Goal: Information Seeking & Learning: Learn about a topic

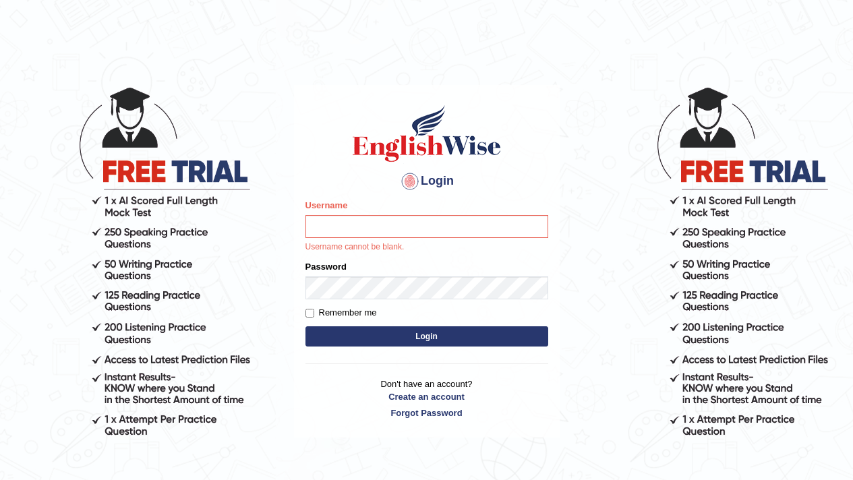
click at [320, 266] on label "Password" at bounding box center [325, 266] width 41 height 13
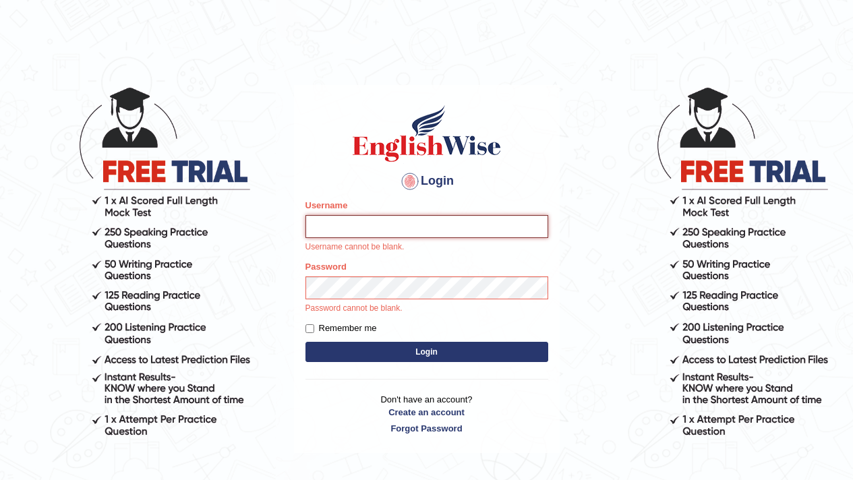
click at [322, 232] on input "Username" at bounding box center [426, 226] width 243 height 23
type input "0987654323"
click at [403, 286] on div "Password Password cannot be blank." at bounding box center [426, 287] width 243 height 55
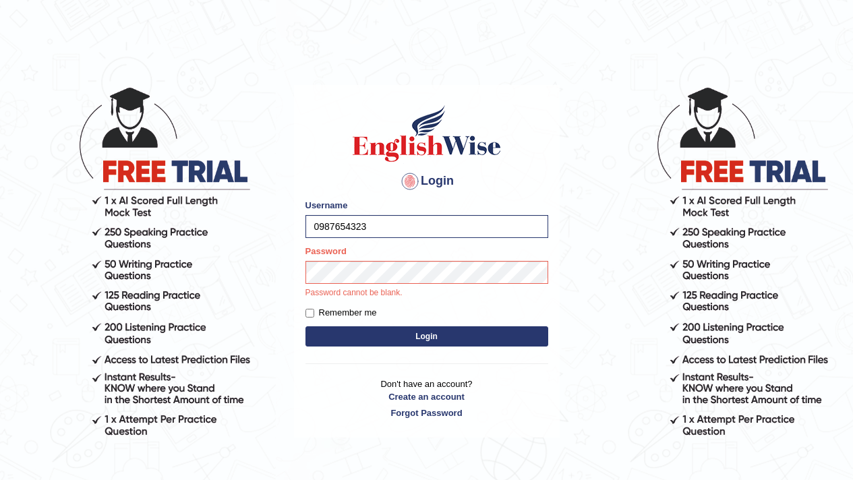
click at [378, 346] on button "Login" at bounding box center [426, 336] width 243 height 20
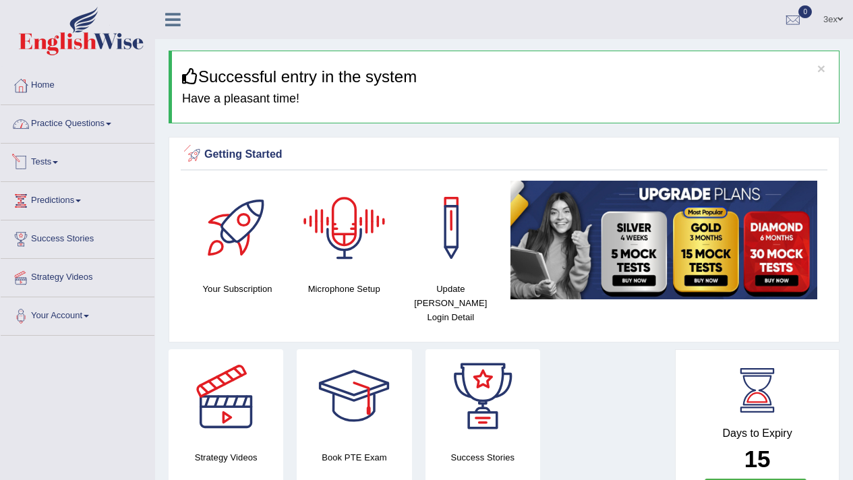
click at [67, 134] on link "Practice Questions" at bounding box center [78, 122] width 154 height 34
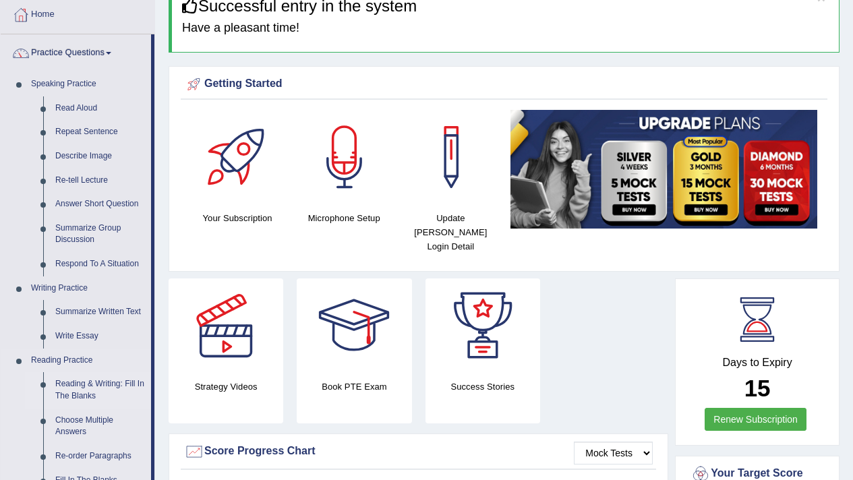
scroll to position [293, 0]
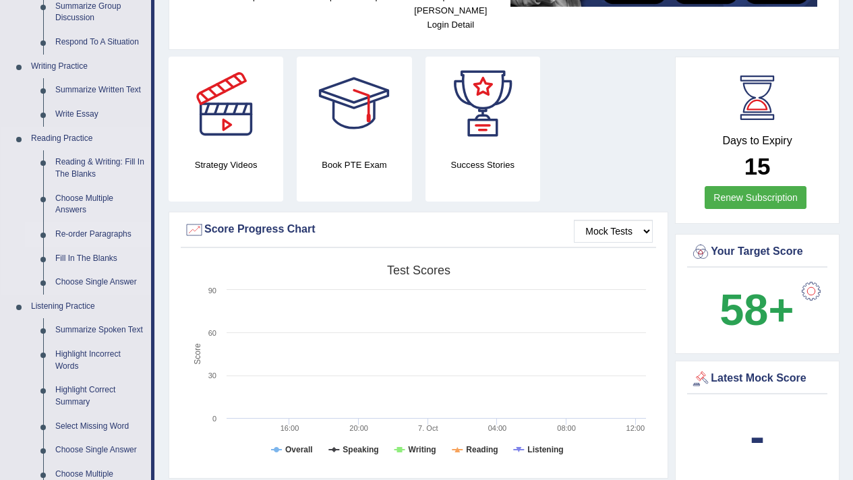
click at [86, 232] on link "Re-order Paragraphs" at bounding box center [100, 234] width 102 height 24
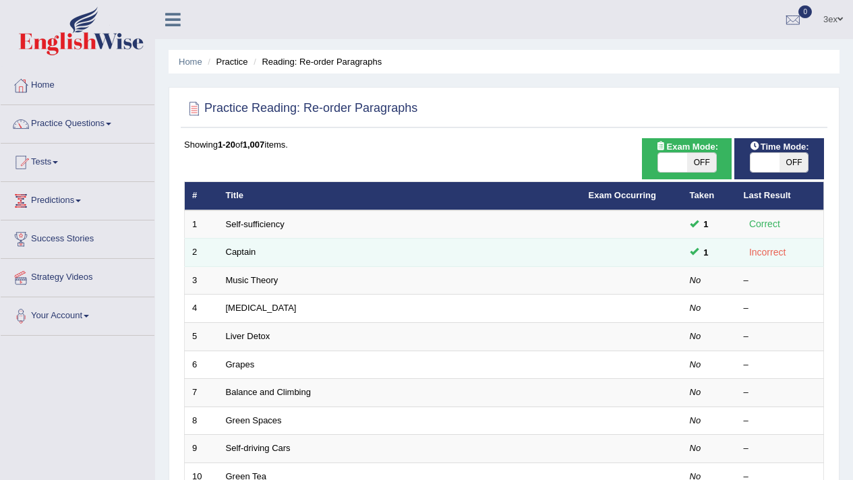
click at [773, 256] on div "Incorrect" at bounding box center [768, 253] width 48 height 16
click at [245, 247] on link "Captain" at bounding box center [241, 252] width 30 height 10
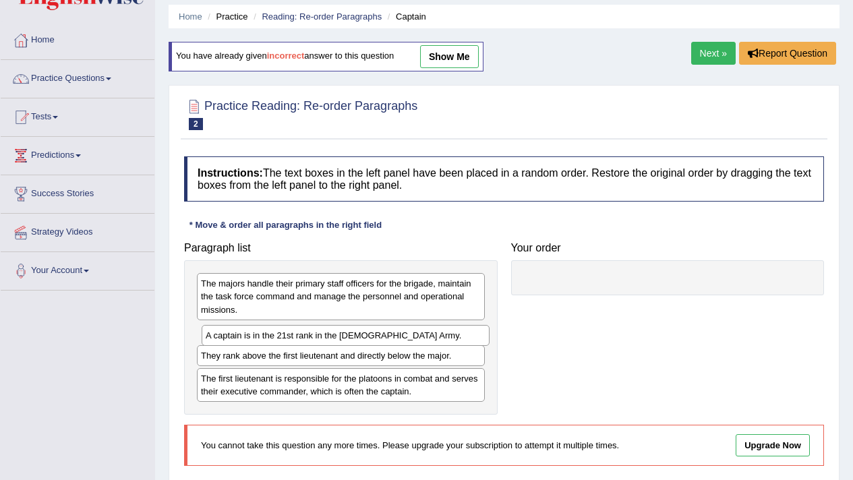
click at [404, 328] on div "A captain is in the 21st rank in the [DEMOGRAPHIC_DATA] Army." at bounding box center [346, 335] width 288 height 21
drag, startPoint x: 0, startPoint y: 0, endPoint x: 413, endPoint y: 328, distance: 527.8
click at [411, 328] on div "A captain is in the 21st rank in the [DEMOGRAPHIC_DATA] Army." at bounding box center [341, 332] width 288 height 21
click at [413, 328] on div "A captain is in the 21st rank in the [DEMOGRAPHIC_DATA] Army." at bounding box center [348, 333] width 288 height 21
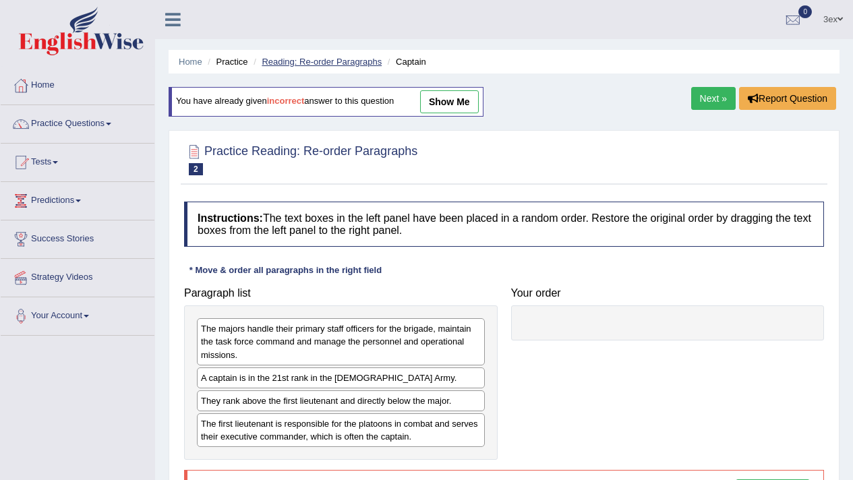
click at [334, 65] on link "Reading: Re-order Paragraphs" at bounding box center [322, 62] width 120 height 10
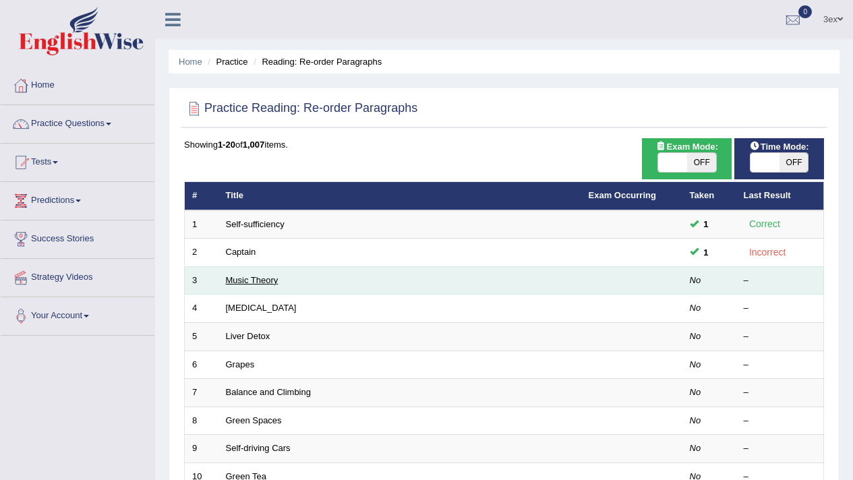
click at [255, 281] on link "Music Theory" at bounding box center [252, 280] width 53 height 10
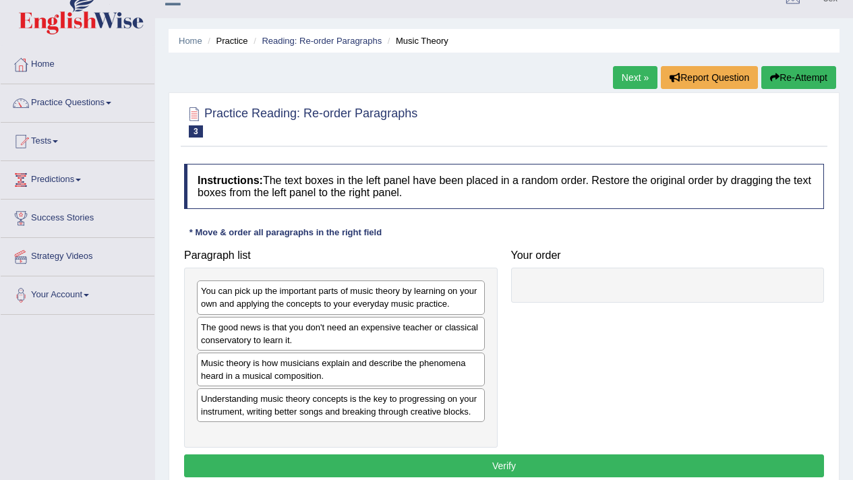
scroll to position [24, 0]
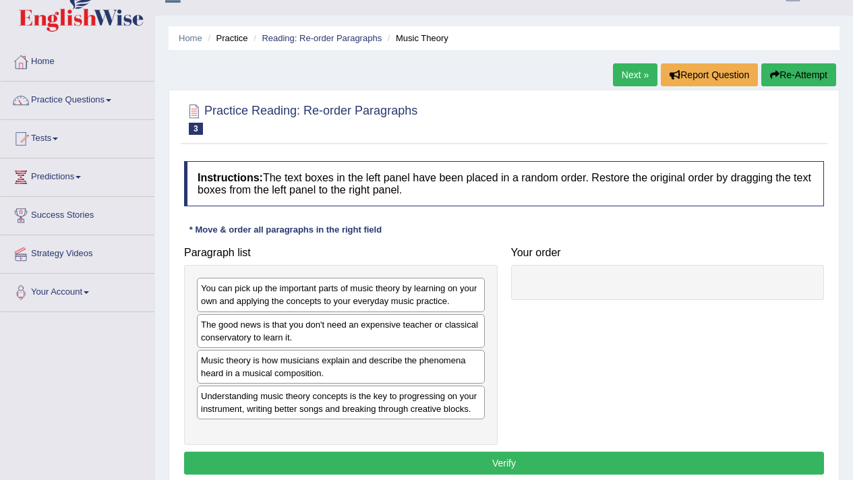
click at [332, 236] on div "* Move & order all paragraphs in the right field" at bounding box center [285, 229] width 203 height 13
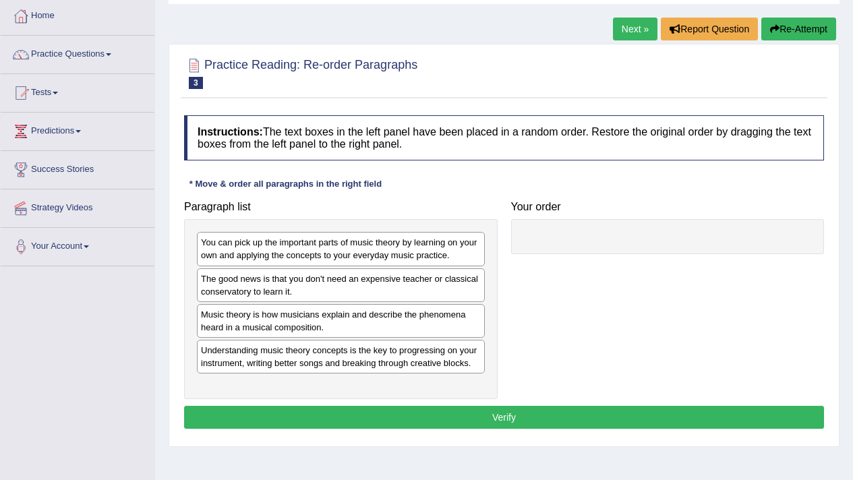
scroll to position [73, 0]
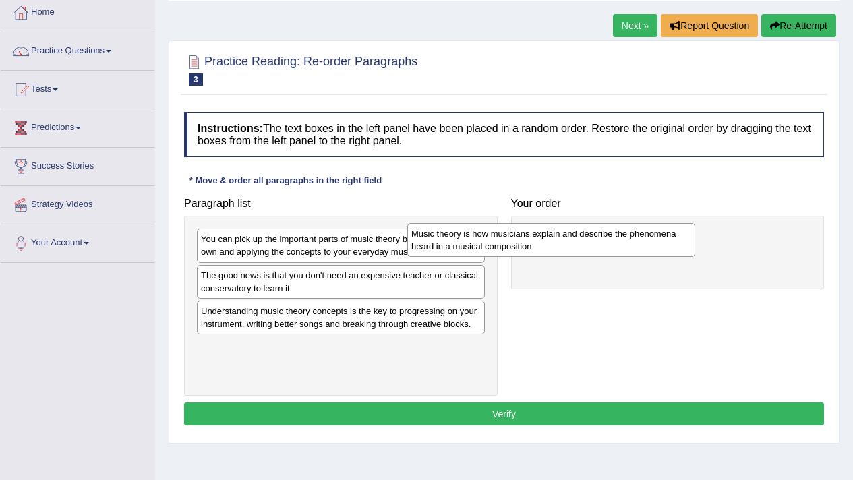
drag, startPoint x: 330, startPoint y: 320, endPoint x: 540, endPoint y: 243, distance: 224.2
click at [540, 243] on div "Music theory is how musicians explain and describe the phenomena heard in a mus…" at bounding box center [551, 240] width 288 height 34
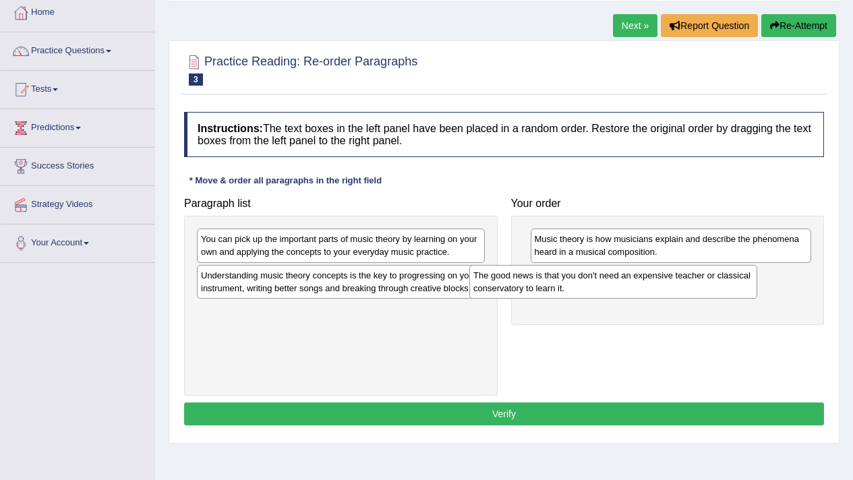
drag, startPoint x: 385, startPoint y: 282, endPoint x: 657, endPoint y: 282, distance: 272.4
click at [657, 282] on div "The good news is that you don't need an expensive teacher or classical conserva…" at bounding box center [613, 282] width 288 height 34
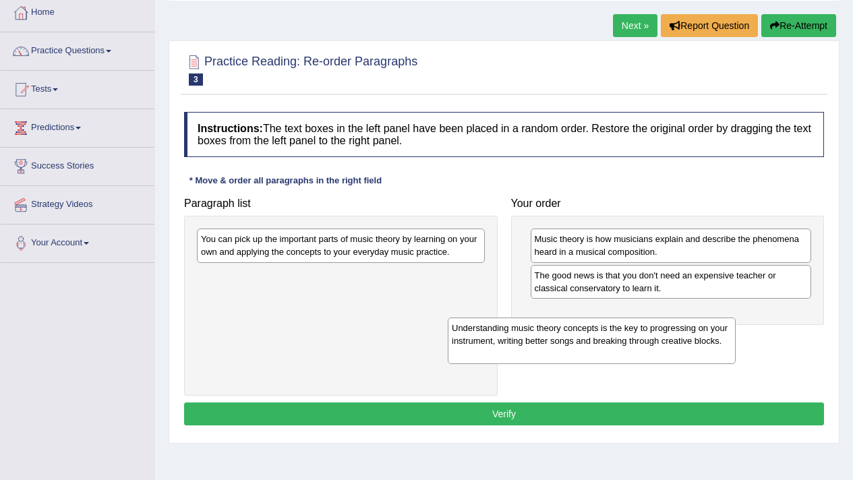
drag, startPoint x: 384, startPoint y: 271, endPoint x: 635, endPoint y: 324, distance: 256.3
click at [635, 324] on div "Understanding music theory concepts is the key to progressing on your instrumen…" at bounding box center [592, 341] width 288 height 47
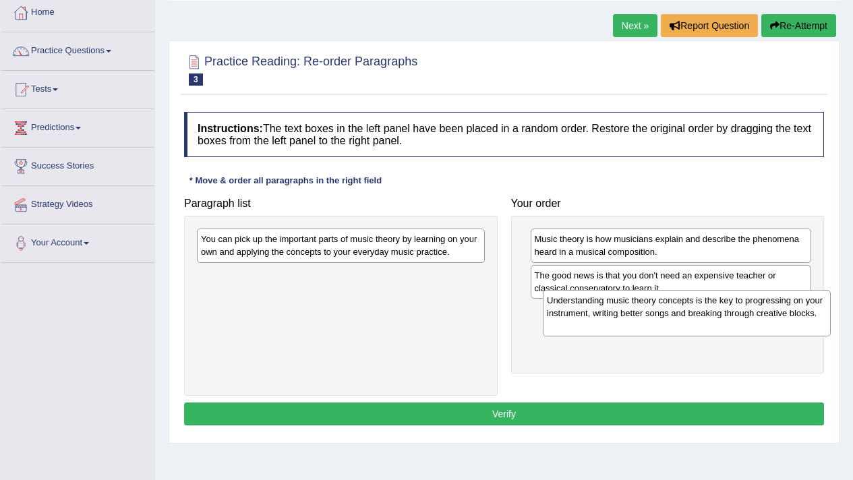
drag, startPoint x: 504, startPoint y: 315, endPoint x: 713, endPoint y: 315, distance: 209.0
click at [713, 315] on div "Understanding music theory concepts is the key to progressing on your instrumen…" at bounding box center [687, 313] width 288 height 47
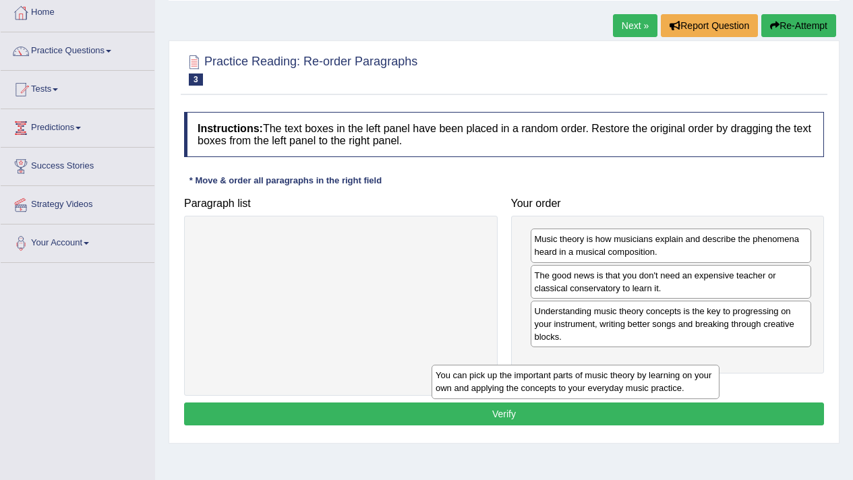
drag, startPoint x: 467, startPoint y: 251, endPoint x: 713, endPoint y: 383, distance: 279.6
click at [711, 384] on div "You can pick up the important parts of music theory by learning on your own and…" at bounding box center [575, 382] width 288 height 34
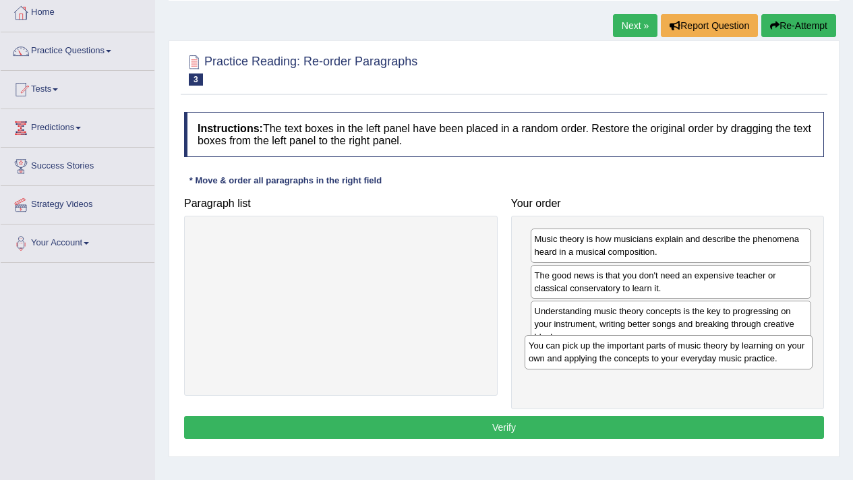
drag, startPoint x: 262, startPoint y: 251, endPoint x: 589, endPoint y: 357, distance: 344.5
click at [589, 357] on div "You can pick up the important parts of music theory by learning on your own and…" at bounding box center [669, 352] width 288 height 34
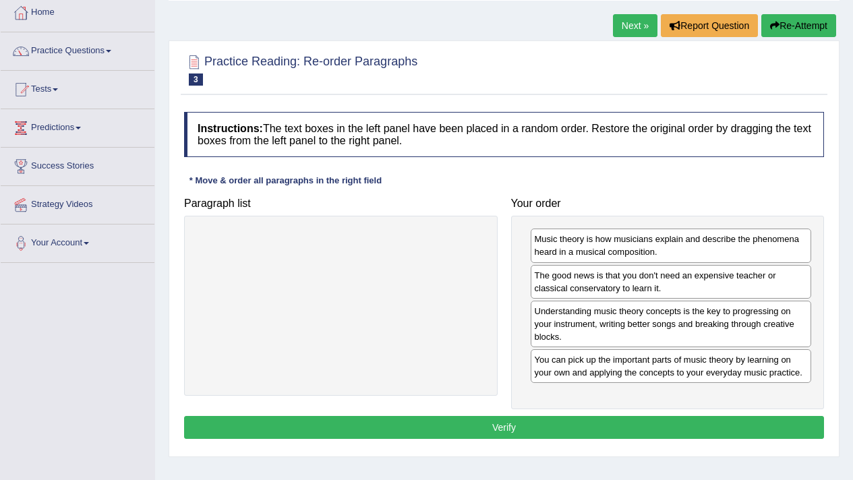
drag, startPoint x: 435, startPoint y: 238, endPoint x: 434, endPoint y: 280, distance: 42.5
click at [434, 280] on div at bounding box center [341, 306] width 314 height 180
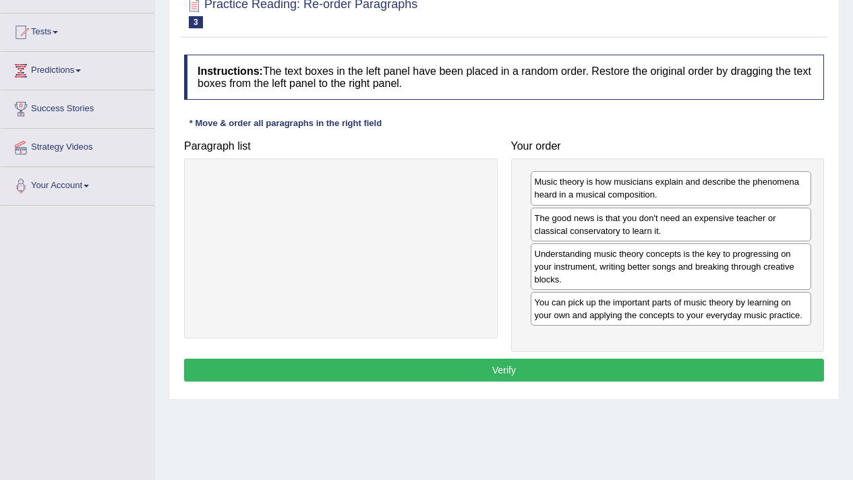
scroll to position [129, 0]
click at [447, 382] on button "Verify" at bounding box center [504, 370] width 640 height 23
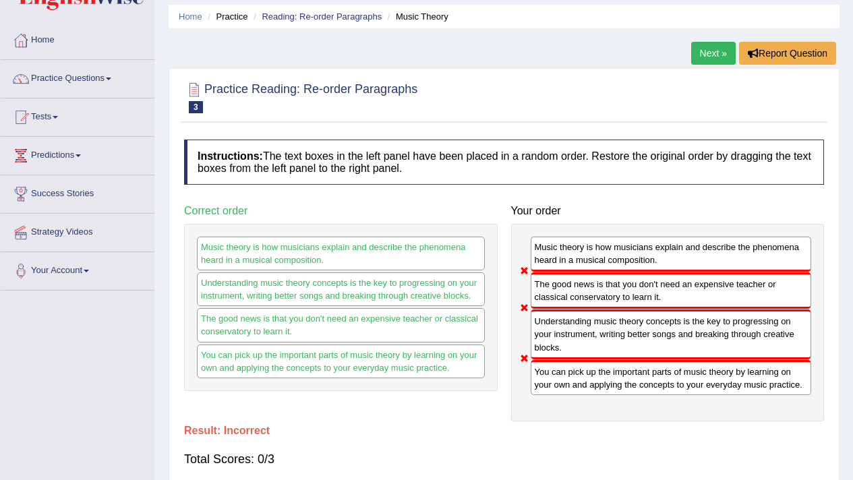
scroll to position [0, 0]
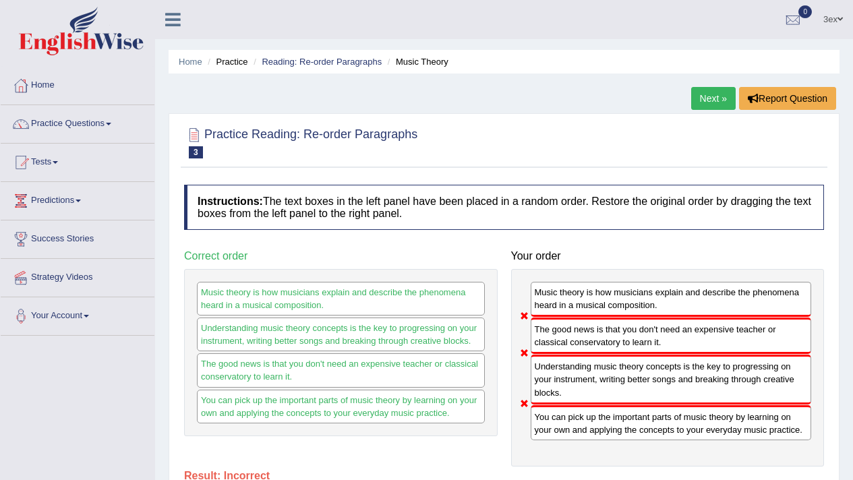
click at [698, 98] on link "Next »" at bounding box center [713, 98] width 44 height 23
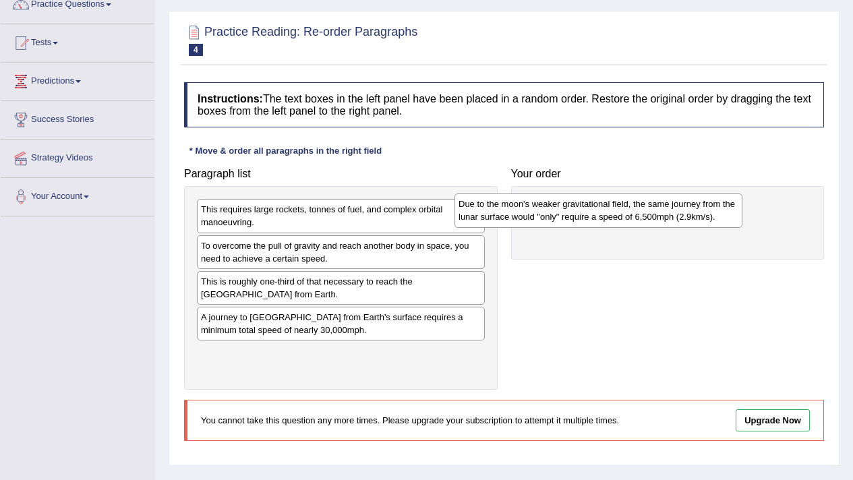
drag, startPoint x: 446, startPoint y: 312, endPoint x: 626, endPoint y: 212, distance: 205.6
click at [636, 210] on div "Due to the moon's weaker gravitational field, the same journey from the lunar s…" at bounding box center [598, 210] width 288 height 34
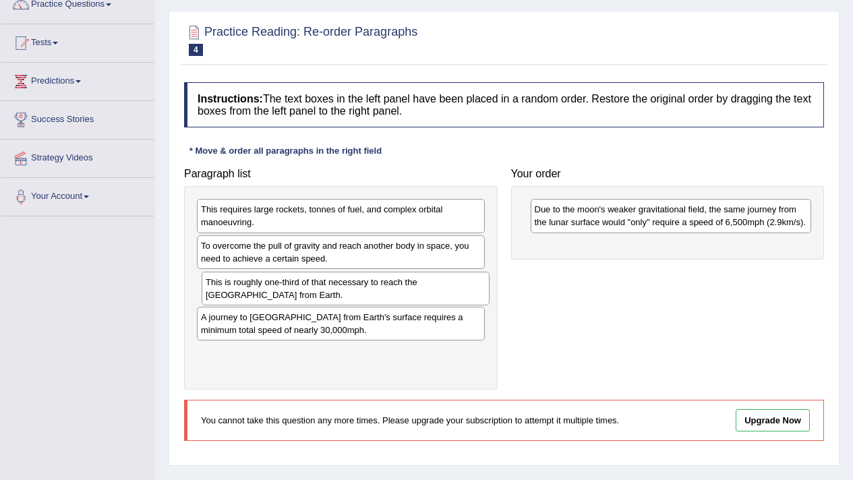
drag, startPoint x: 301, startPoint y: 276, endPoint x: 586, endPoint y: 257, distance: 285.1
click at [489, 272] on div "This is roughly one-third of that necessary to reach the International Space St…" at bounding box center [346, 289] width 288 height 34
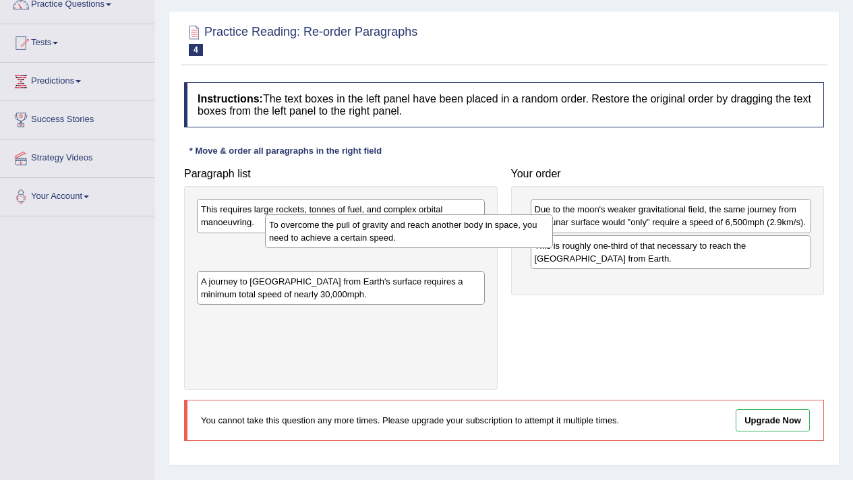
drag, startPoint x: 460, startPoint y: 235, endPoint x: 578, endPoint y: 206, distance: 121.7
click at [553, 214] on div "To overcome the pull of gravity and reach another body in space, you need to ac…" at bounding box center [409, 231] width 288 height 34
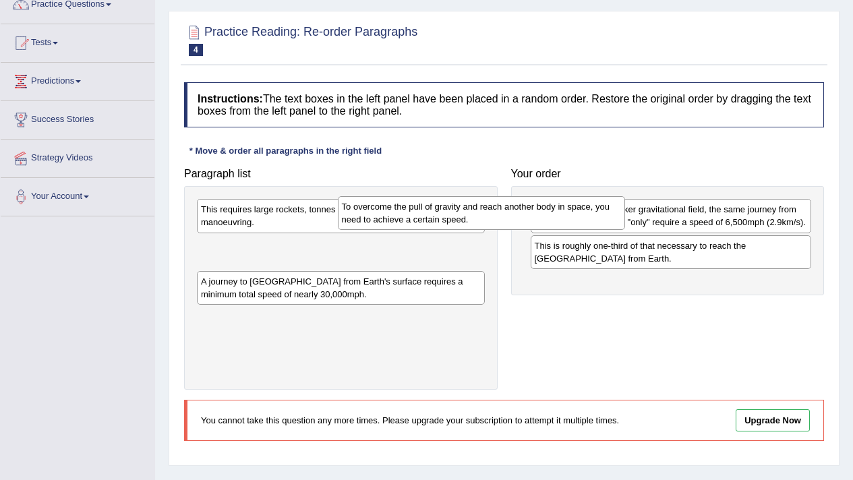
click at [580, 206] on div "Paragraph list This requires large rockets, tonnes of fuel, and complex orbital…" at bounding box center [503, 275] width 653 height 229
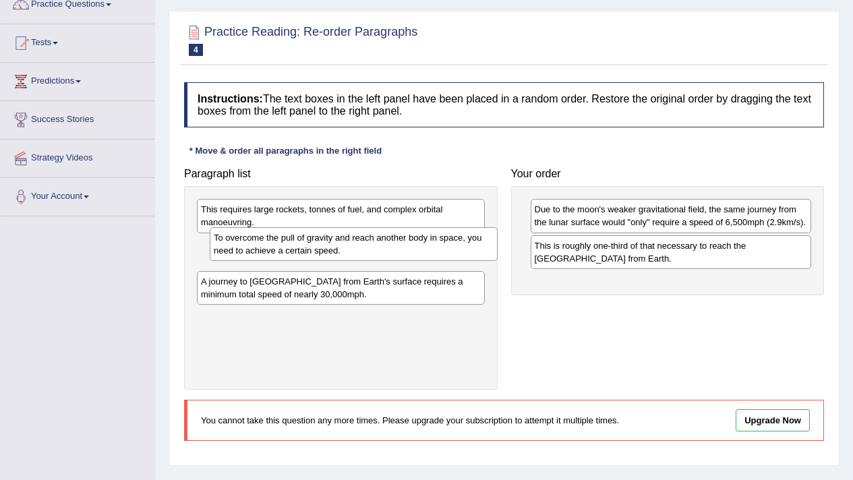
drag, startPoint x: 458, startPoint y: 244, endPoint x: 508, endPoint y: 223, distance: 54.7
click at [498, 227] on div "To overcome the pull of gravity and reach another body in space, you need to ac…" at bounding box center [354, 244] width 288 height 34
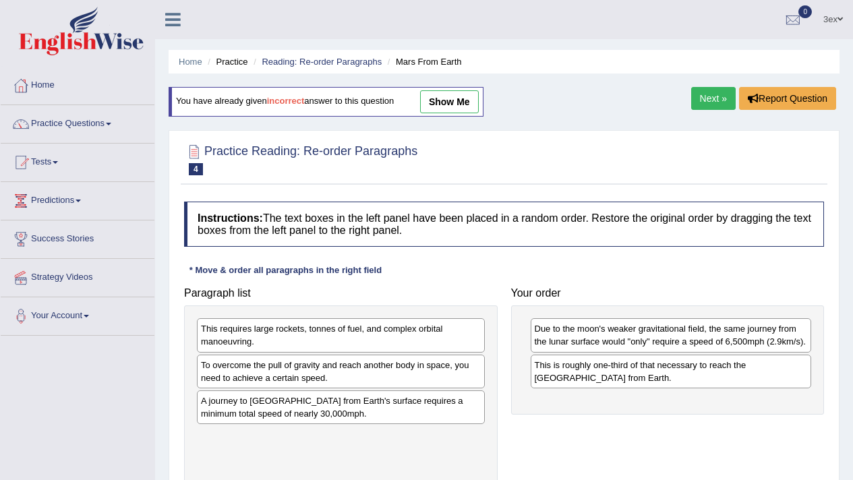
click at [702, 106] on link "Next »" at bounding box center [713, 98] width 44 height 23
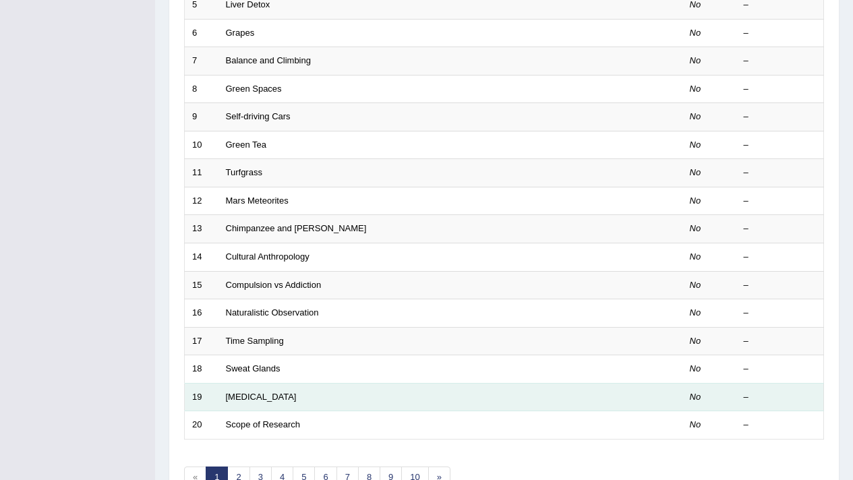
click at [249, 411] on td "[MEDICAL_DATA]" at bounding box center [399, 397] width 363 height 28
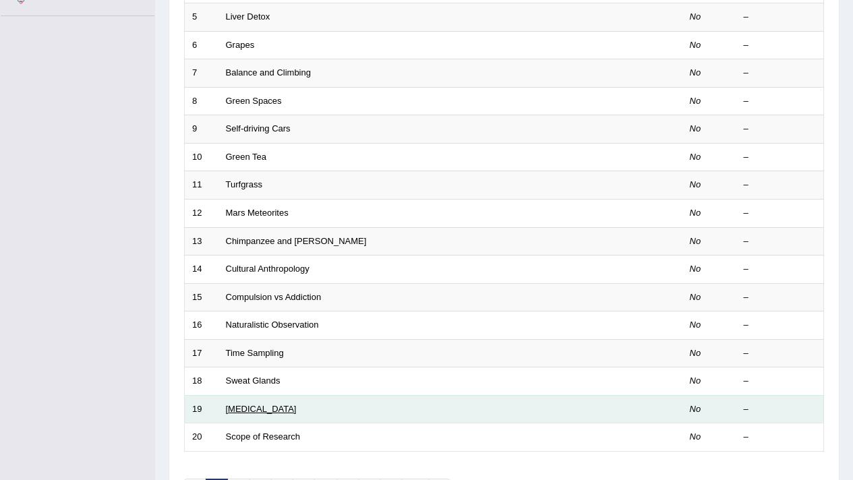
click at [252, 411] on link "[MEDICAL_DATA]" at bounding box center [261, 409] width 71 height 10
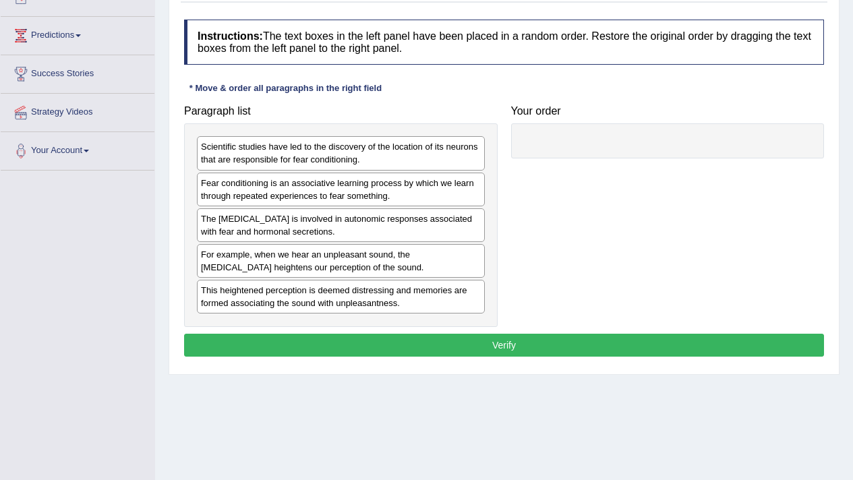
scroll to position [146, 0]
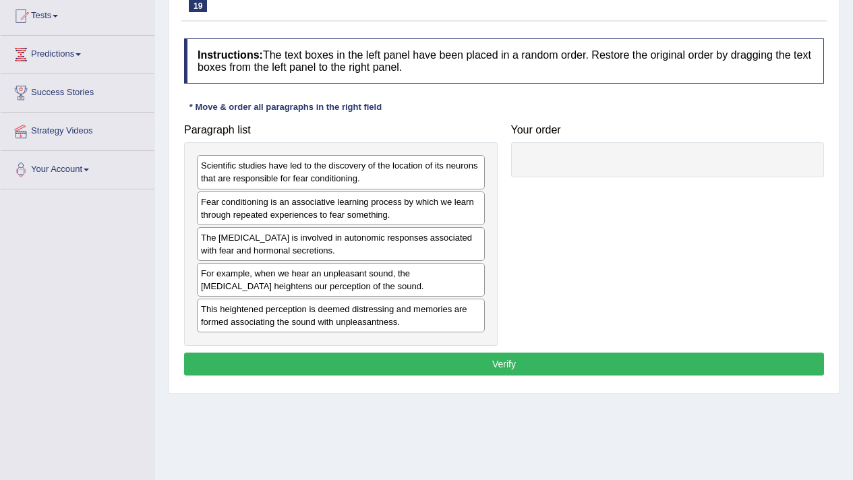
drag, startPoint x: 346, startPoint y: 298, endPoint x: 574, endPoint y: 171, distance: 261.4
click at [574, 171] on div "Paragraph list Scientific studies have led to the discovery of the location of …" at bounding box center [503, 231] width 653 height 229
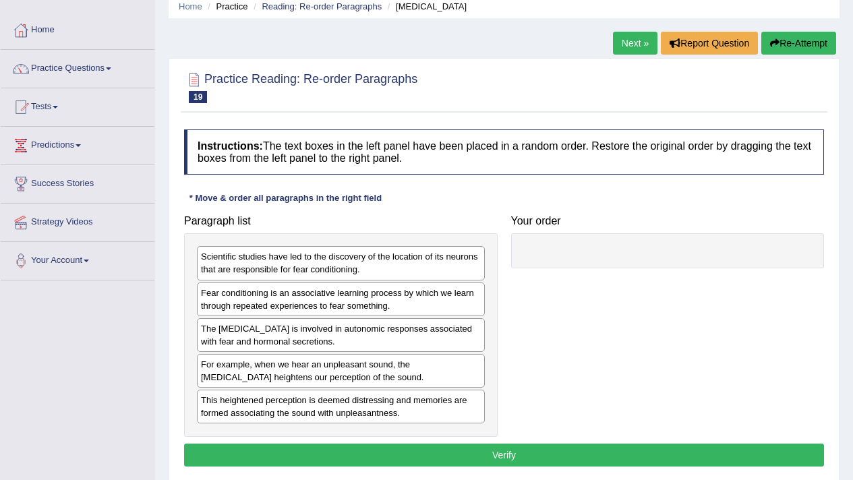
scroll to position [0, 0]
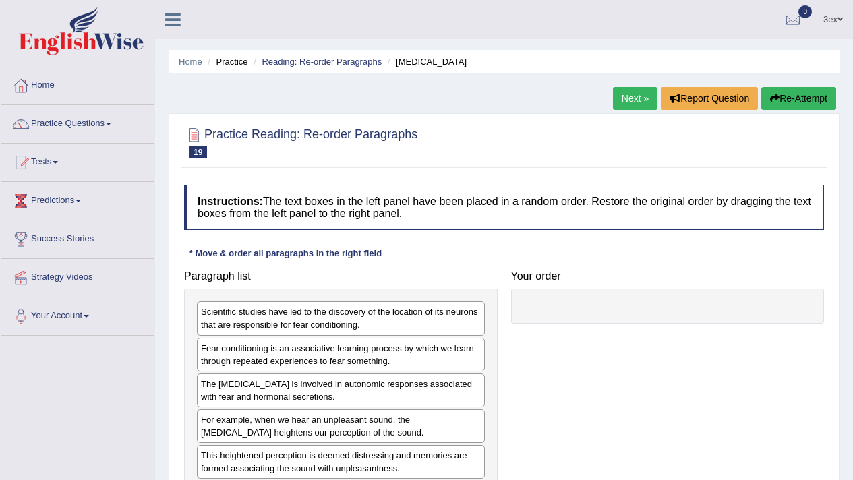
click at [641, 98] on link "Next »" at bounding box center [635, 98] width 44 height 23
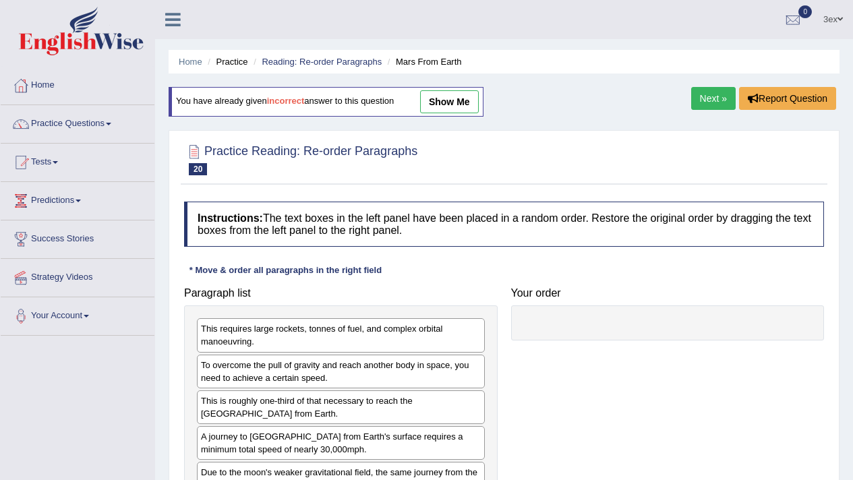
click at [460, 107] on link "show me" at bounding box center [449, 101] width 59 height 23
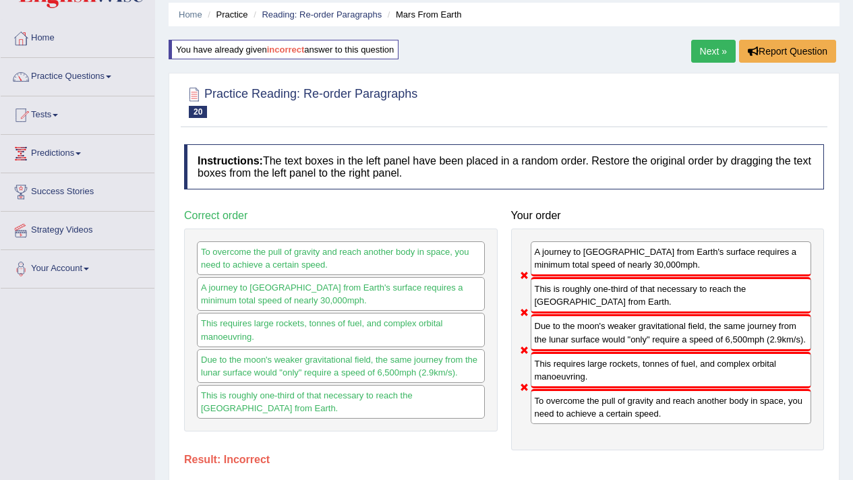
scroll to position [54, 0]
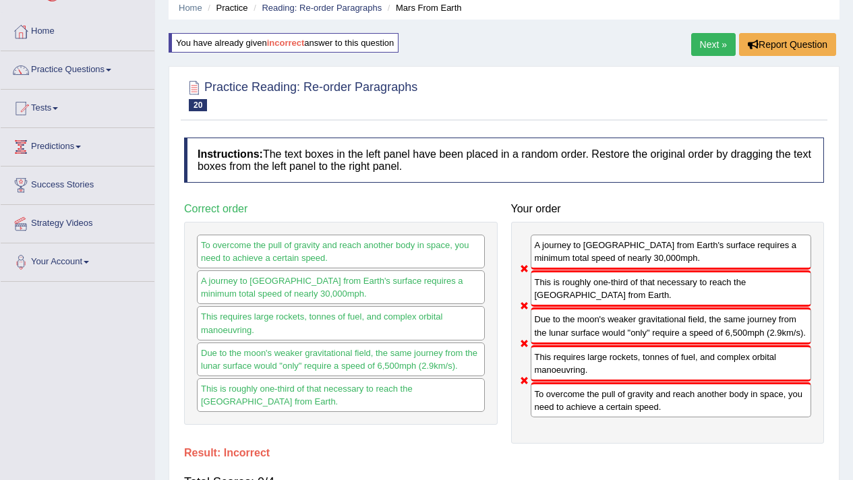
click at [698, 34] on link "Next »" at bounding box center [713, 44] width 44 height 23
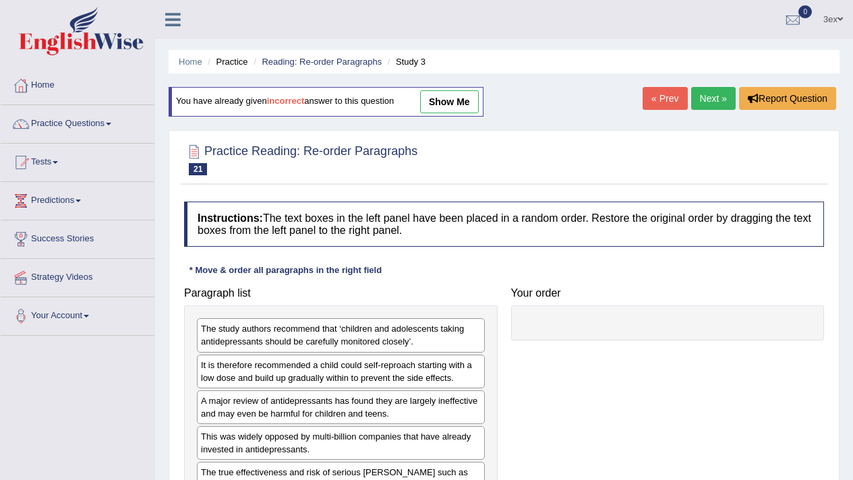
click at [471, 99] on link "show me" at bounding box center [449, 101] width 59 height 23
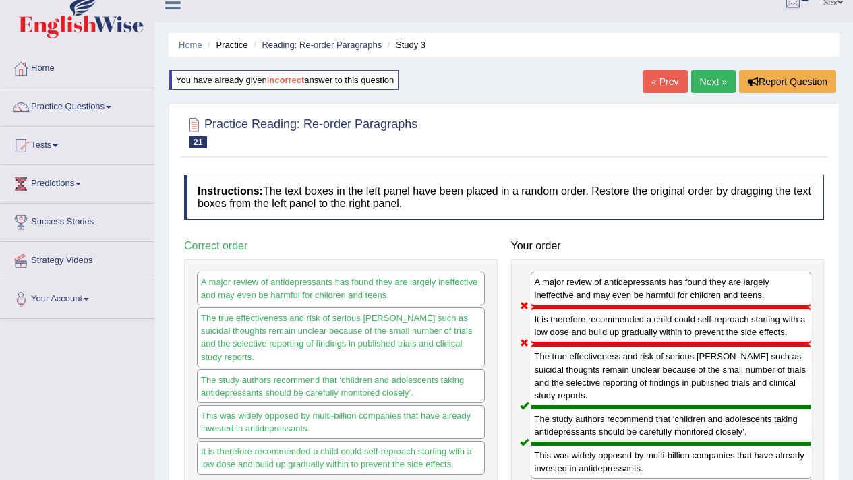
scroll to position [18, 0]
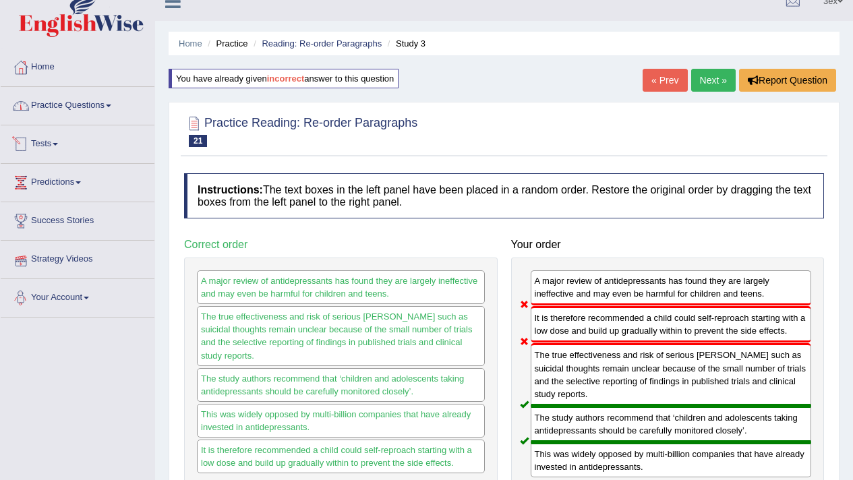
click at [74, 107] on link "Practice Questions" at bounding box center [78, 104] width 154 height 34
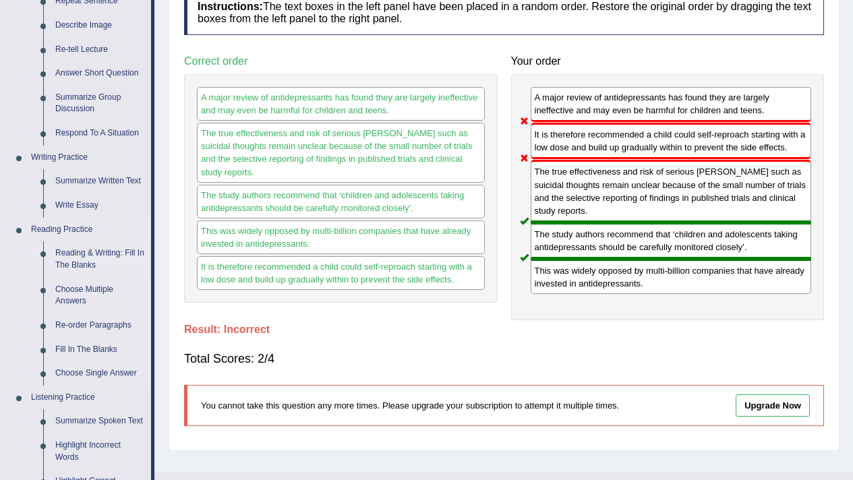
scroll to position [210, 0]
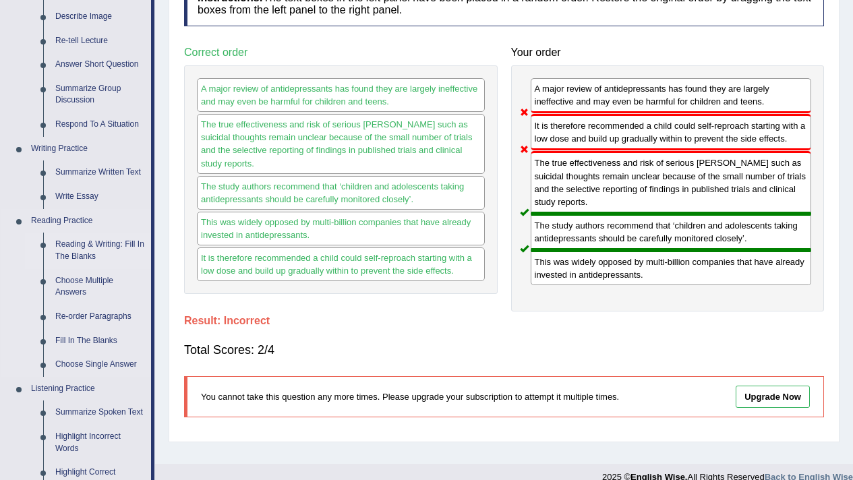
click at [100, 240] on link "Reading & Writing: Fill In The Blanks" at bounding box center [100, 251] width 102 height 36
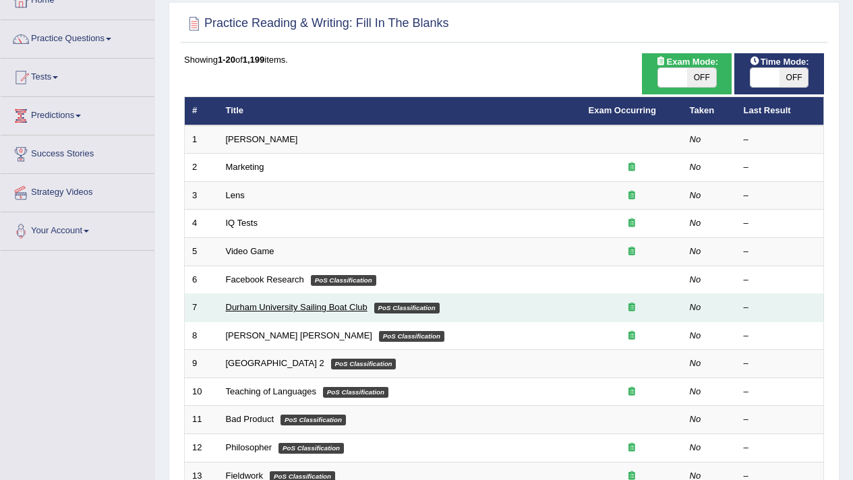
scroll to position [65, 0]
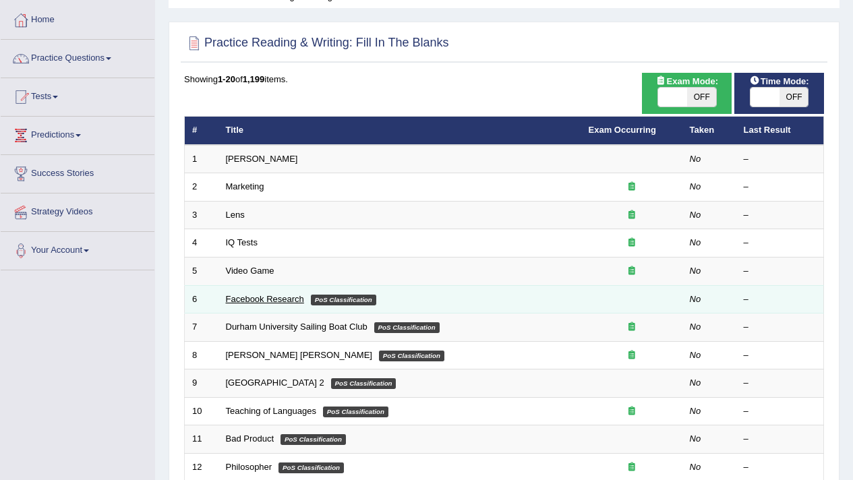
click at [276, 295] on link "Facebook Research" at bounding box center [265, 299] width 78 height 10
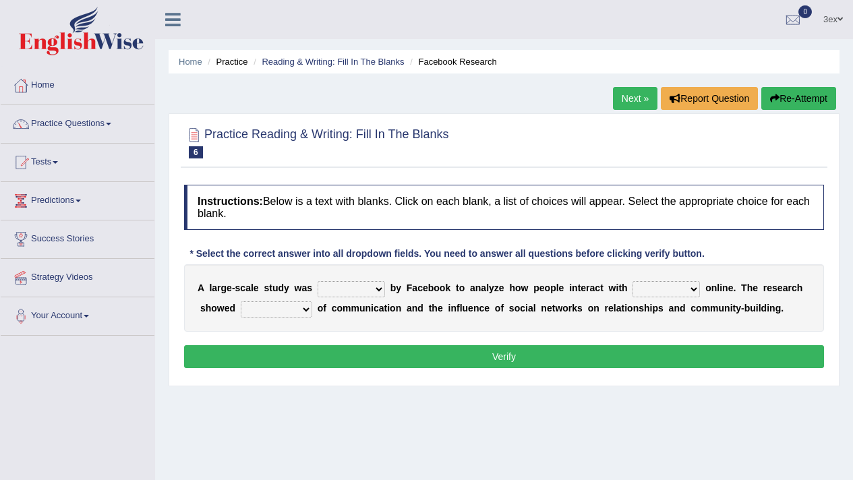
click at [355, 292] on select "surveyed had asked made" at bounding box center [351, 289] width 67 height 16
select select "made"
click at [305, 314] on select "advantages standards fellowships patterns" at bounding box center [276, 309] width 71 height 16
select select "fellowships"
click at [658, 288] on select "together all each other another" at bounding box center [665, 289] width 67 height 16
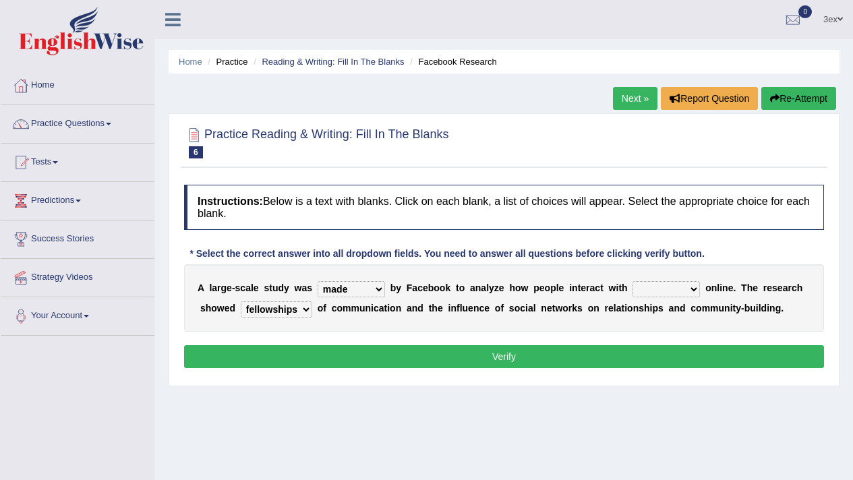
select select "another"
click at [603, 355] on button "Verify" at bounding box center [504, 356] width 640 height 23
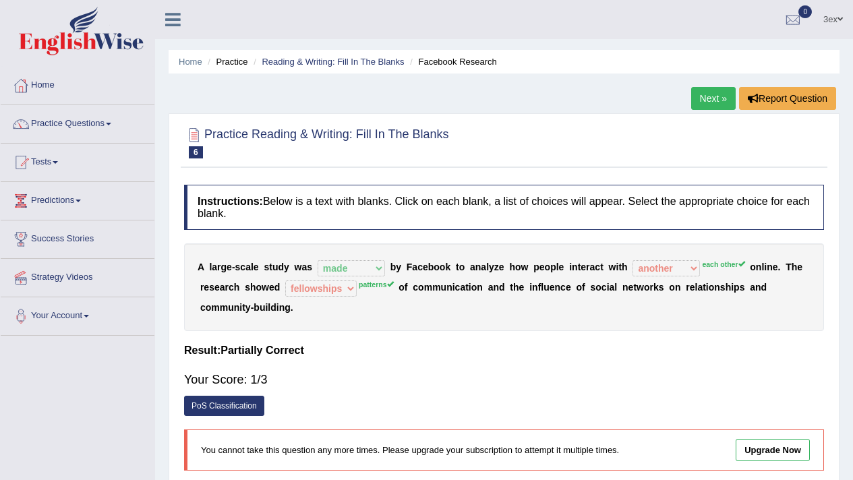
click at [717, 93] on link "Next »" at bounding box center [713, 98] width 44 height 23
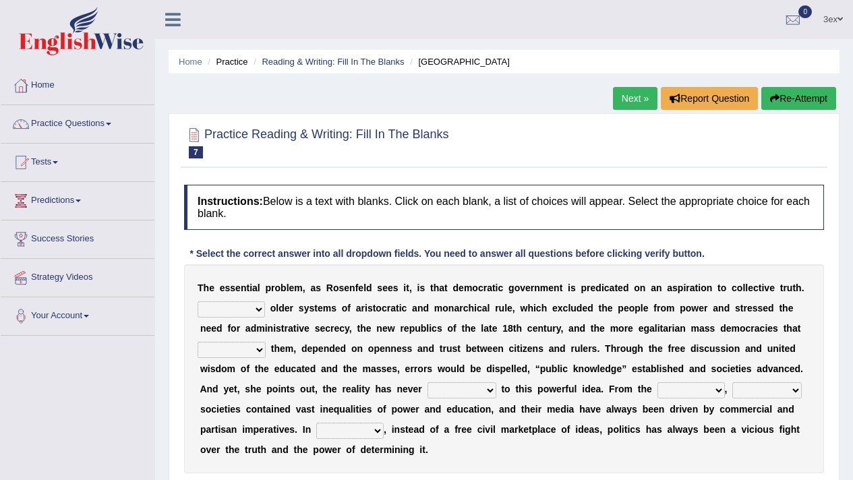
select select "Unlike"
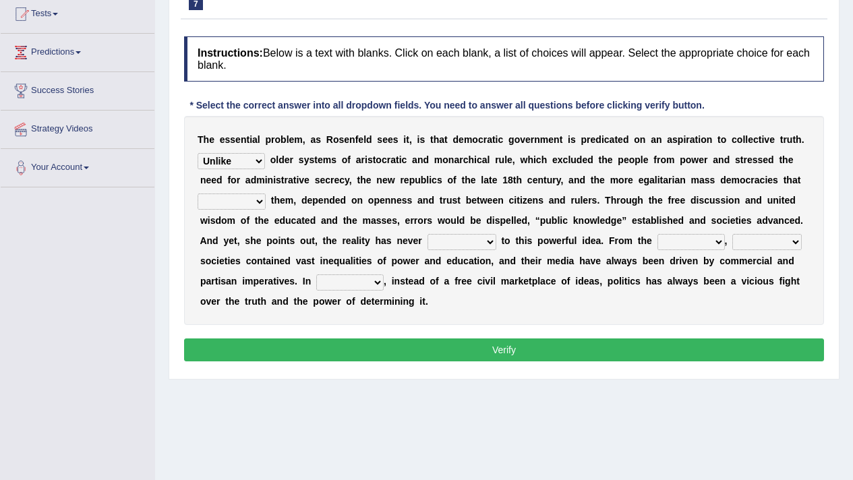
click at [245, 196] on select "readed grated succeeded printed" at bounding box center [232, 201] width 68 height 16
select select "succeeded"
click at [349, 276] on select "power practice ideas fought" at bounding box center [349, 282] width 67 height 16
select select "power"
click at [446, 234] on select "saved up stood up brought up lived up" at bounding box center [461, 242] width 69 height 16
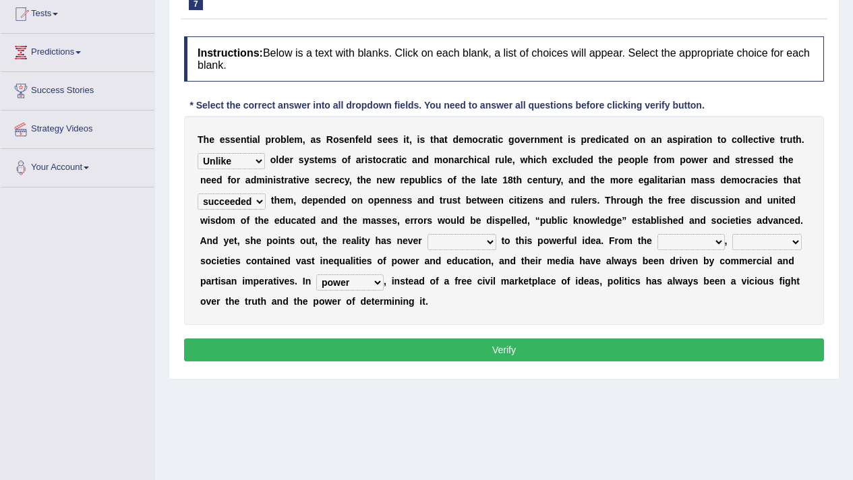
select select "lived up"
click at [721, 237] on select "outset ranged stood caught" at bounding box center [690, 242] width 67 height 16
select select "outset"
click at [735, 243] on select "freedom democratic media stilled" at bounding box center [766, 242] width 69 height 16
select select "stilled"
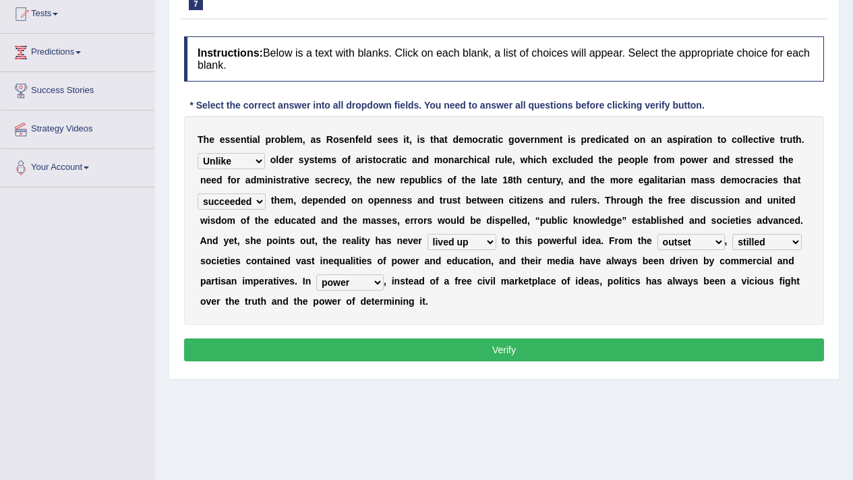
click at [696, 291] on div "T h e e s s e n t i a l p r o b l e m , a s R o s e n f e l d s e e s i t , i s…" at bounding box center [504, 220] width 640 height 209
click at [554, 359] on button "Verify" at bounding box center [504, 349] width 640 height 23
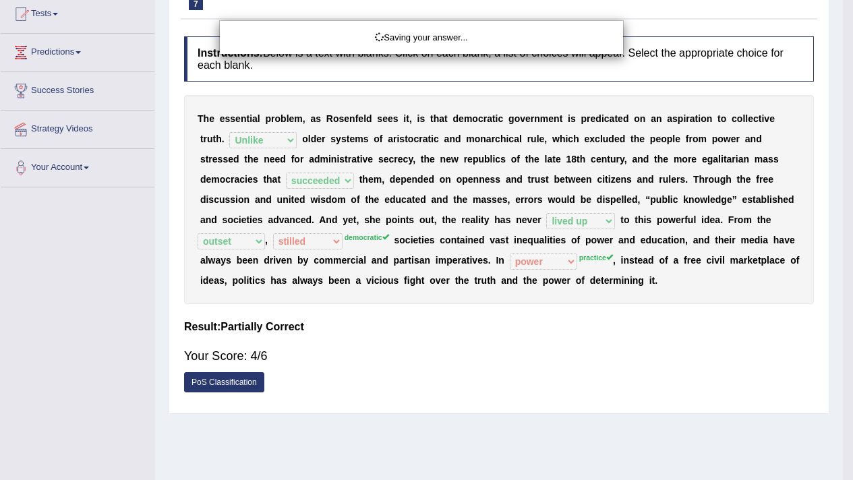
click at [547, 351] on div "Saving your answer..." at bounding box center [426, 240] width 853 height 480
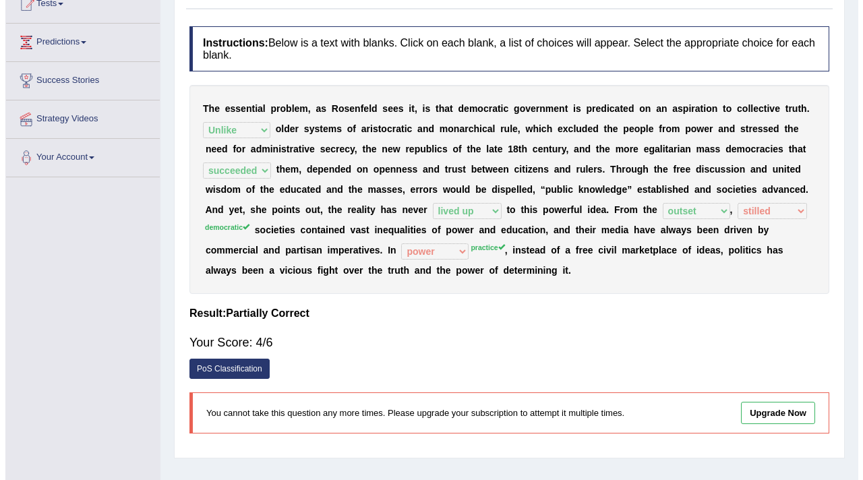
scroll to position [160, 0]
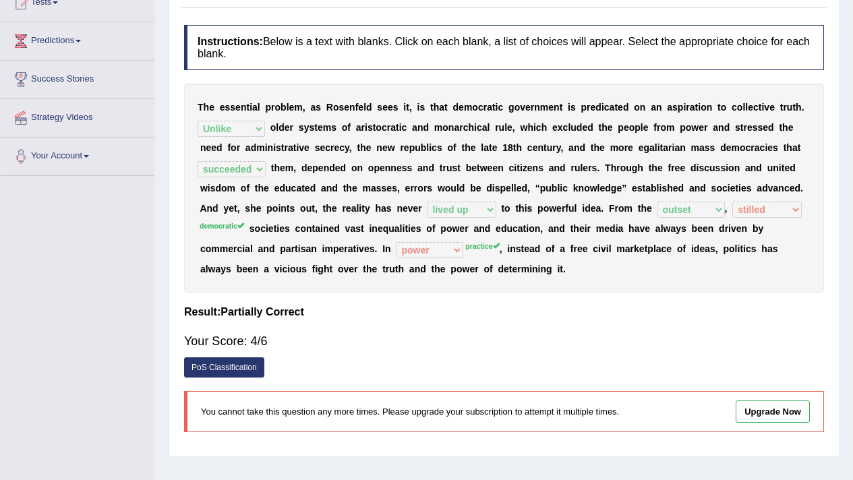
click at [241, 371] on link "PoS Classification" at bounding box center [224, 367] width 80 height 20
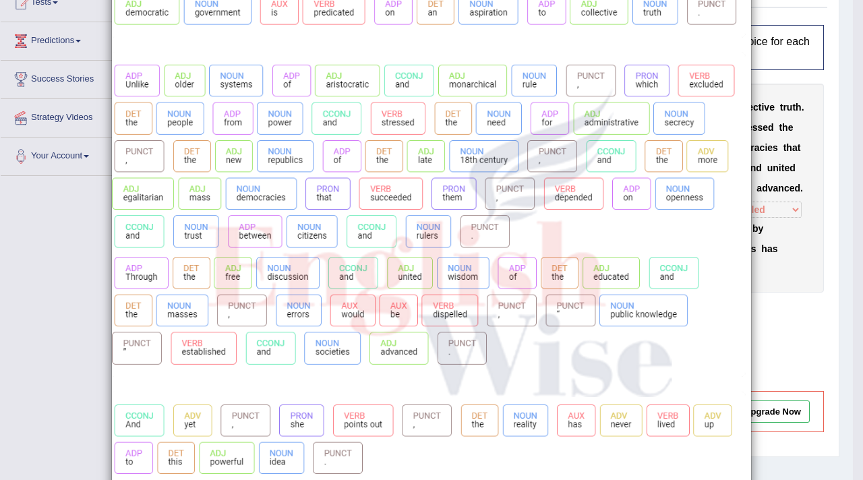
scroll to position [220, 0]
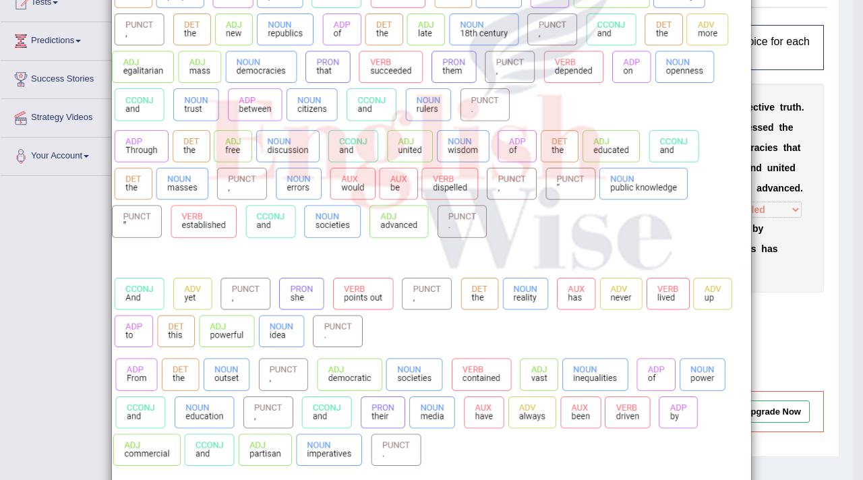
click at [260, 228] on img at bounding box center [431, 218] width 639 height 801
click at [259, 217] on img at bounding box center [431, 218] width 639 height 801
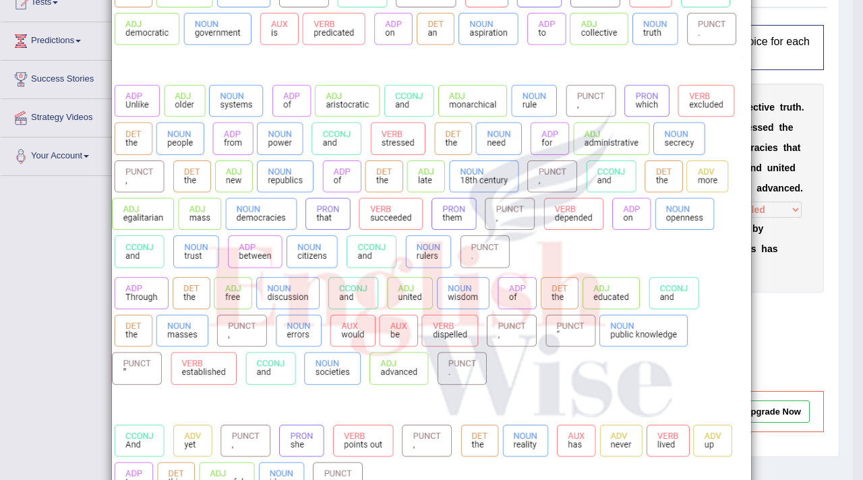
scroll to position [0, 0]
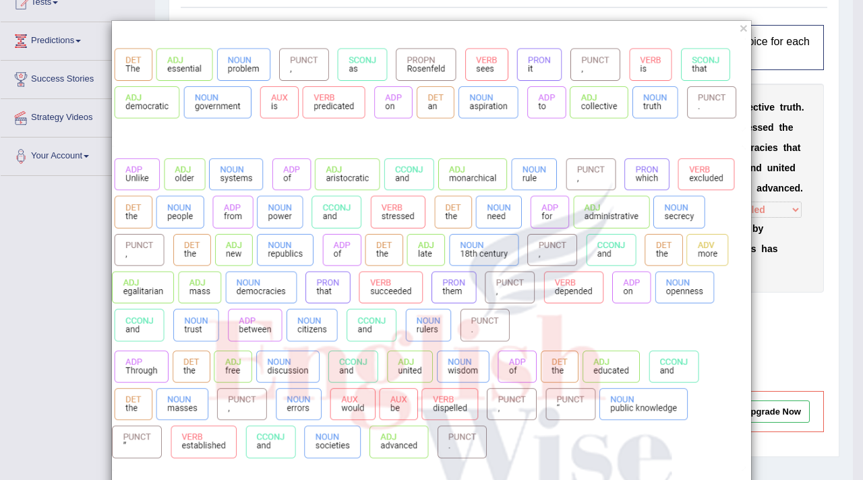
click at [688, 65] on img at bounding box center [431, 438] width 639 height 801
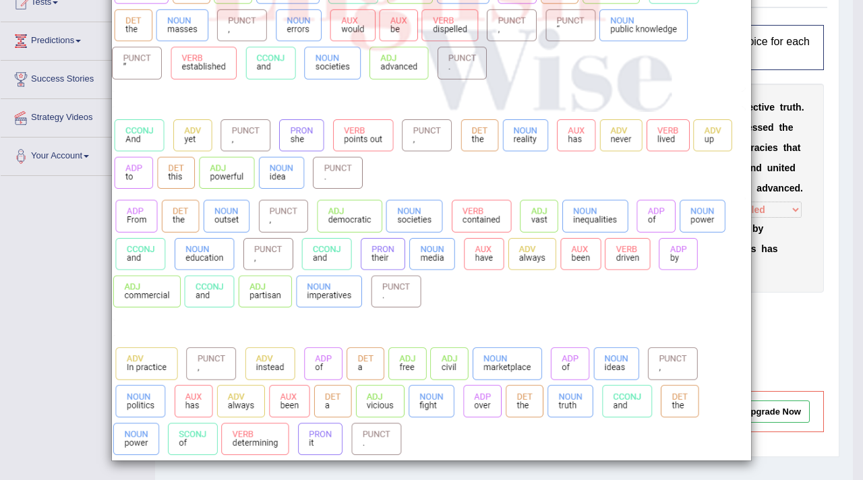
scroll to position [380, 0]
click at [793, 266] on div "×" at bounding box center [431, 51] width 863 height 820
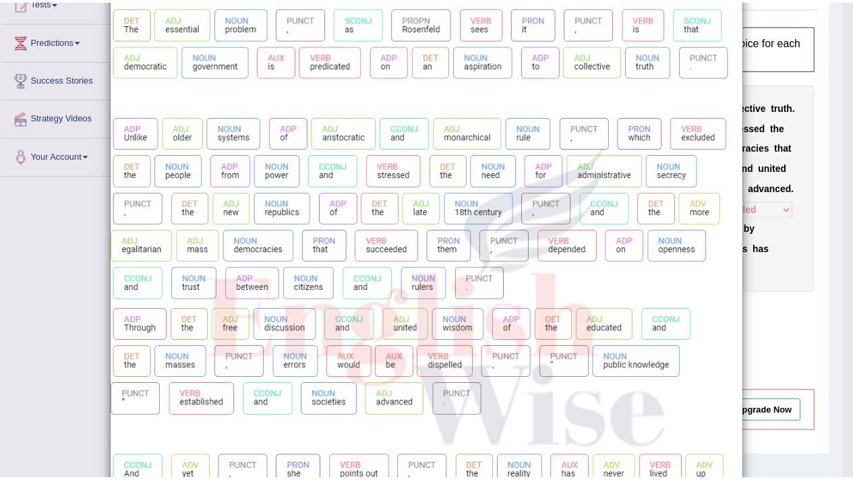
scroll to position [0, 0]
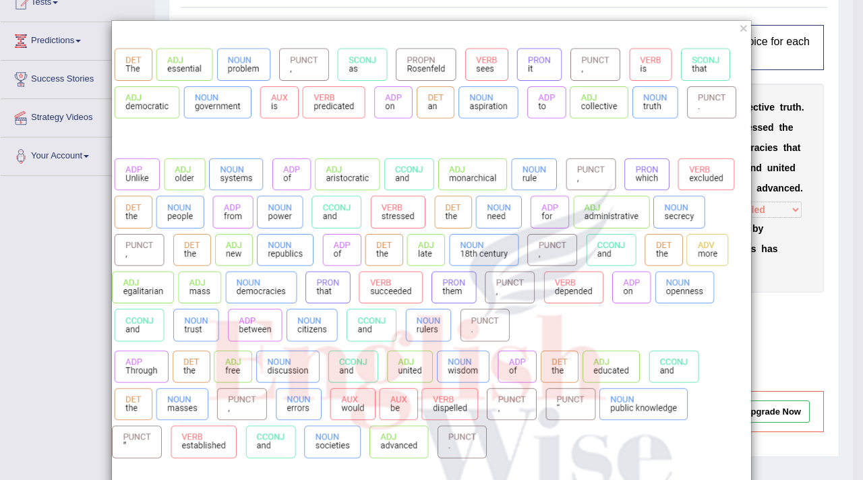
click at [733, 30] on div "×" at bounding box center [431, 430] width 641 height 820
click at [740, 32] on button "×" at bounding box center [744, 28] width 8 height 14
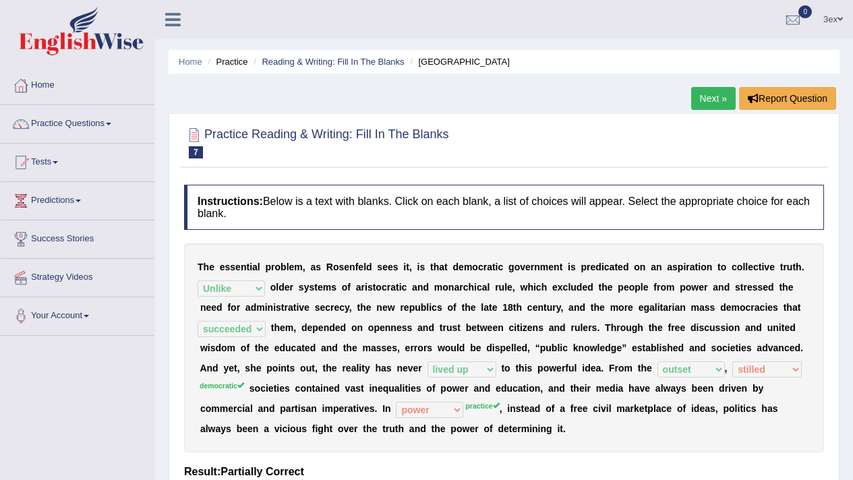
click at [694, 102] on link "Next »" at bounding box center [713, 98] width 44 height 23
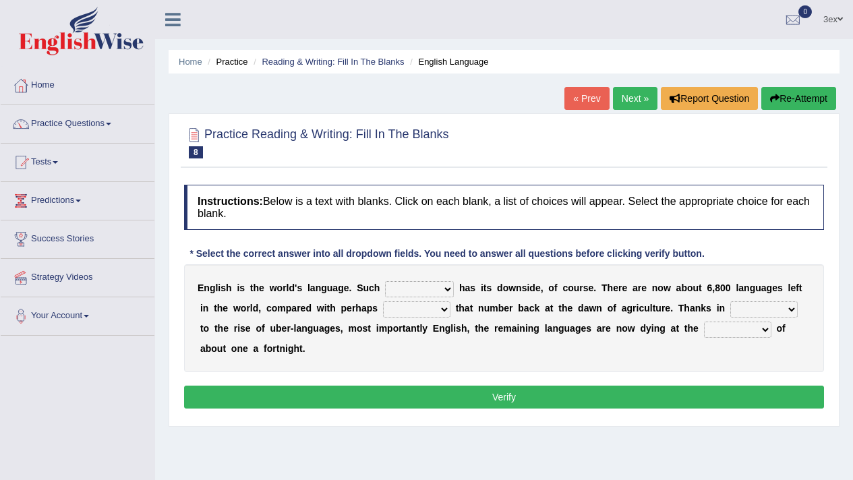
select select "never"
click at [423, 294] on select "power idea subject dominance" at bounding box center [419, 289] width 69 height 16
select select "power"
click at [711, 328] on select "state rate wait great" at bounding box center [737, 330] width 67 height 16
select select "great"
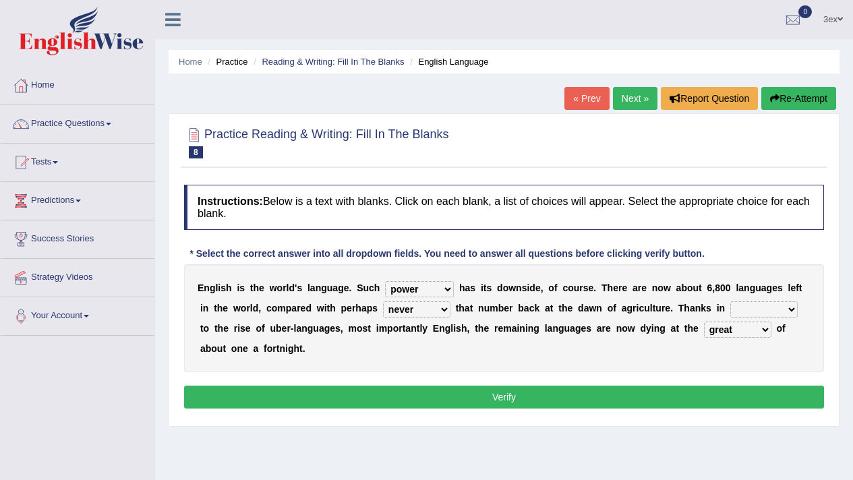
click at [748, 314] on select "rare start part bother" at bounding box center [763, 309] width 67 height 16
select select "bother"
click at [648, 393] on button "Verify" at bounding box center [504, 397] width 640 height 23
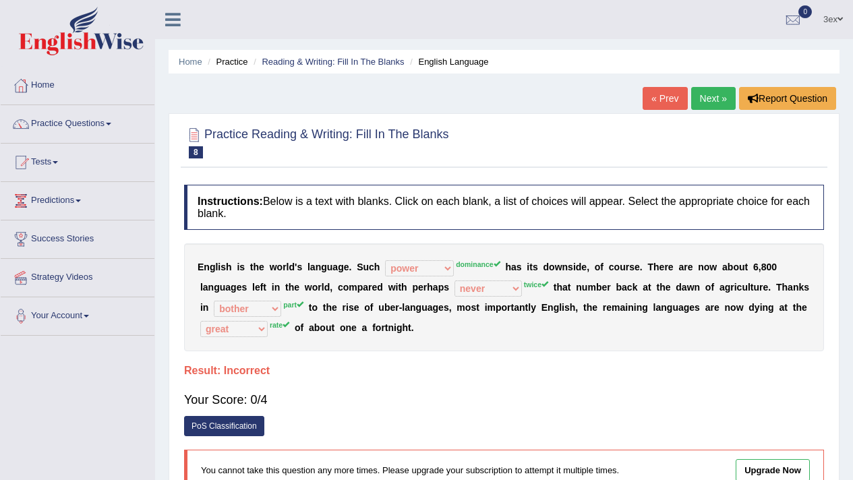
click at [708, 102] on link "Next »" at bounding box center [713, 98] width 44 height 23
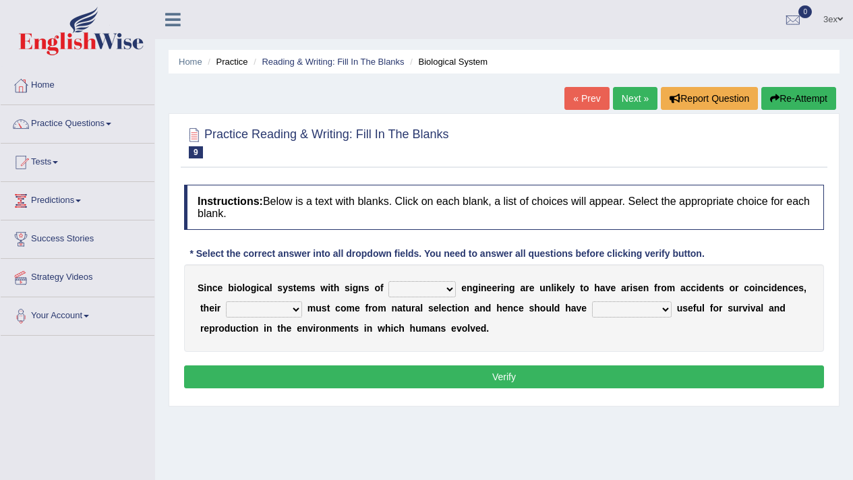
click at [389, 292] on select "system national extra complex" at bounding box center [421, 289] width 67 height 16
select select "system"
click at [283, 318] on div "S i n c e b i o l o g i c a l s y s t e m s w i t h s i g n s o f system nation…" at bounding box center [504, 308] width 640 height 88
click at [283, 311] on select "presence organisation registration structures" at bounding box center [264, 309] width 76 height 16
select select "organisation"
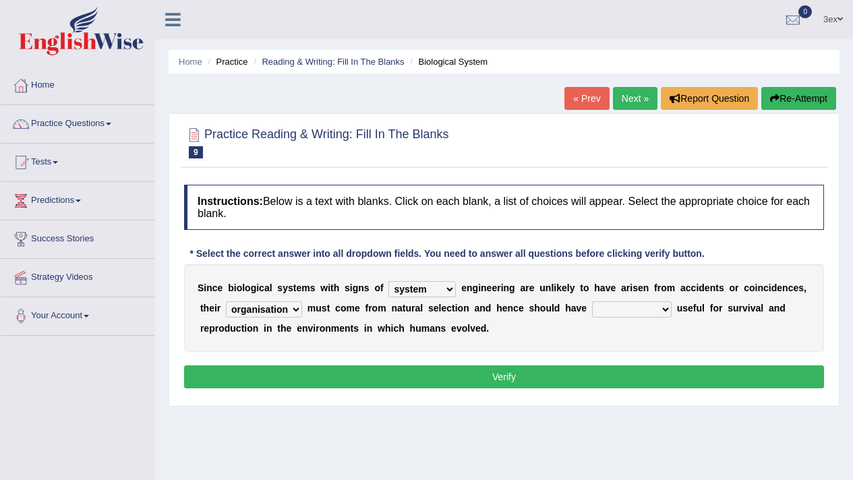
click at [612, 306] on select "functions cultures samples introductions" at bounding box center [632, 309] width 80 height 16
select select "functions"
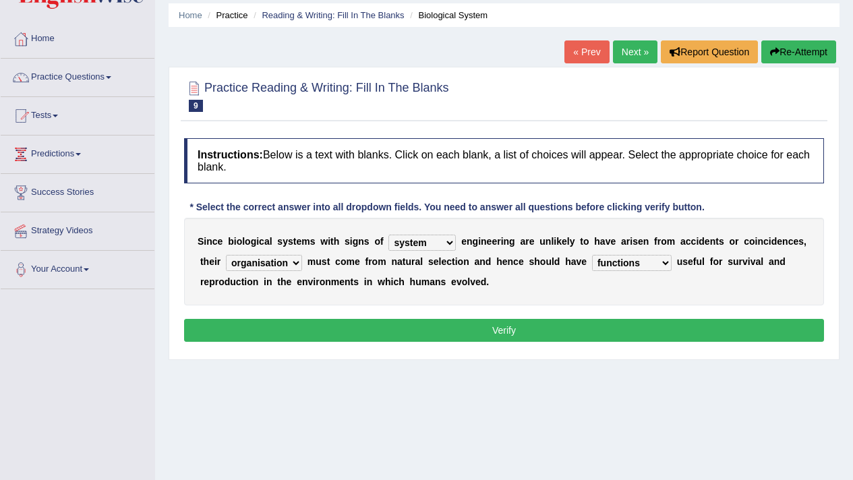
scroll to position [55, 0]
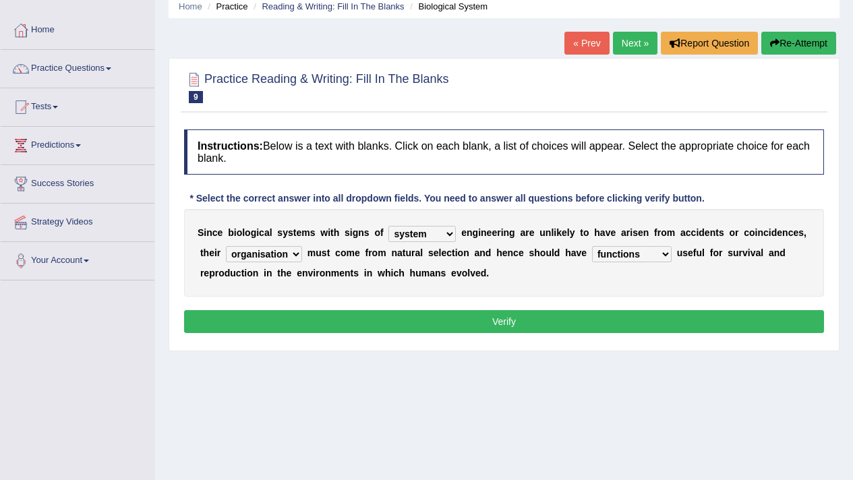
click at [307, 316] on button "Verify" at bounding box center [504, 321] width 640 height 23
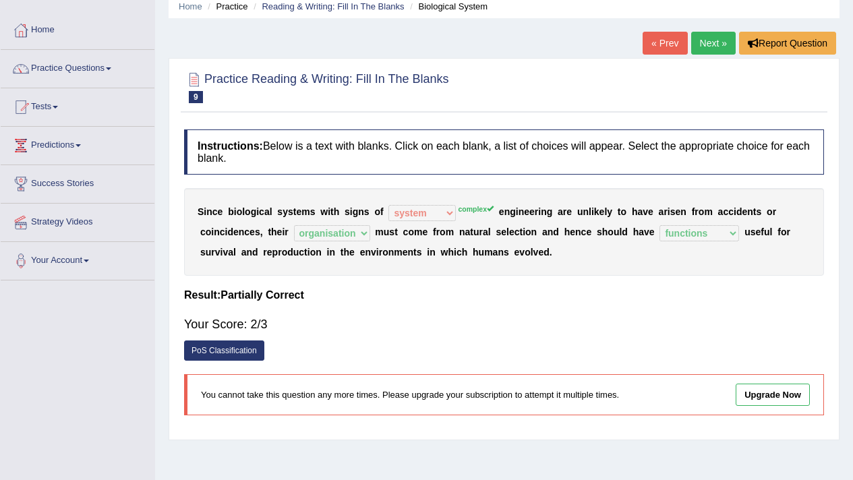
click at [287, 309] on div "Your Score: 2/3" at bounding box center [504, 324] width 640 height 32
click at [241, 348] on link "PoS Classification" at bounding box center [224, 350] width 80 height 20
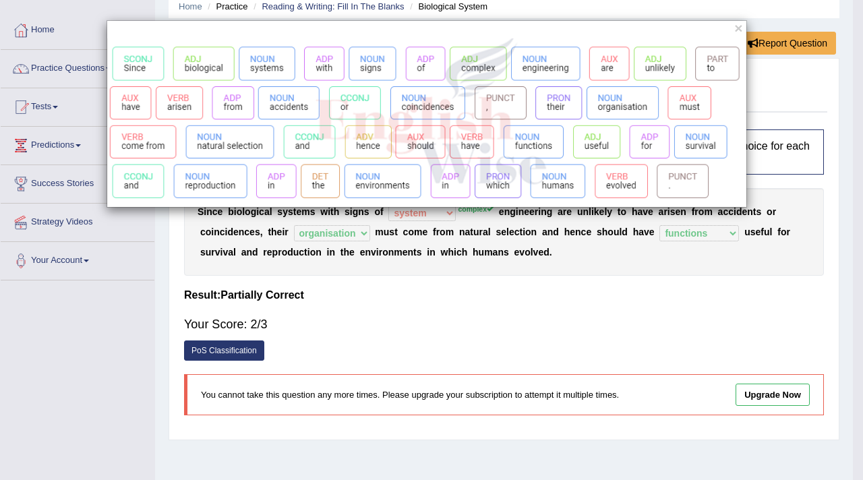
click at [381, 386] on div "×" at bounding box center [431, 240] width 863 height 480
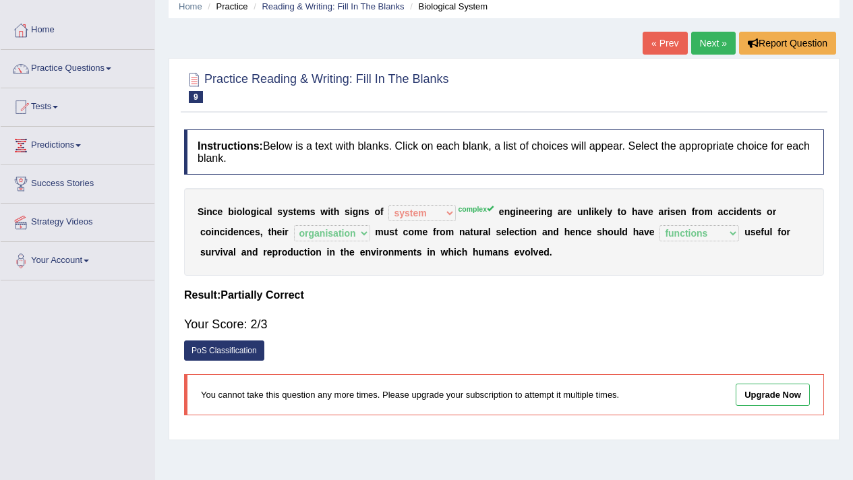
click at [233, 353] on link "PoS Classification" at bounding box center [224, 350] width 80 height 20
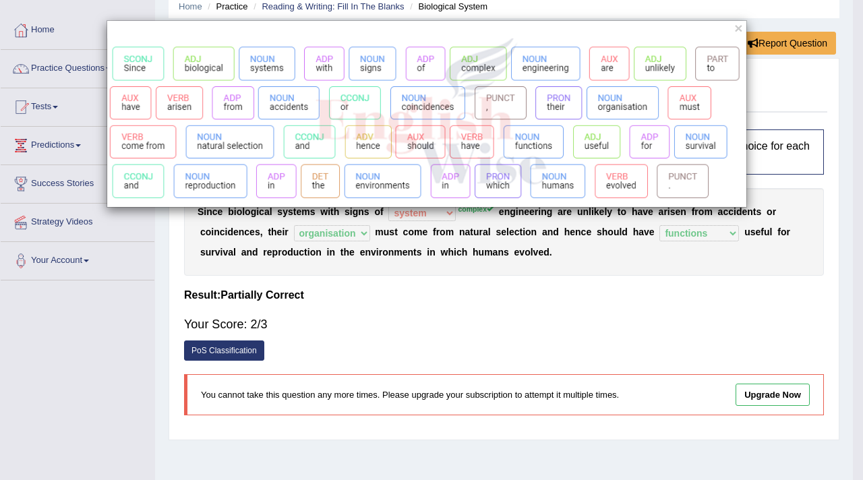
click at [233, 352] on div "×" at bounding box center [431, 240] width 863 height 480
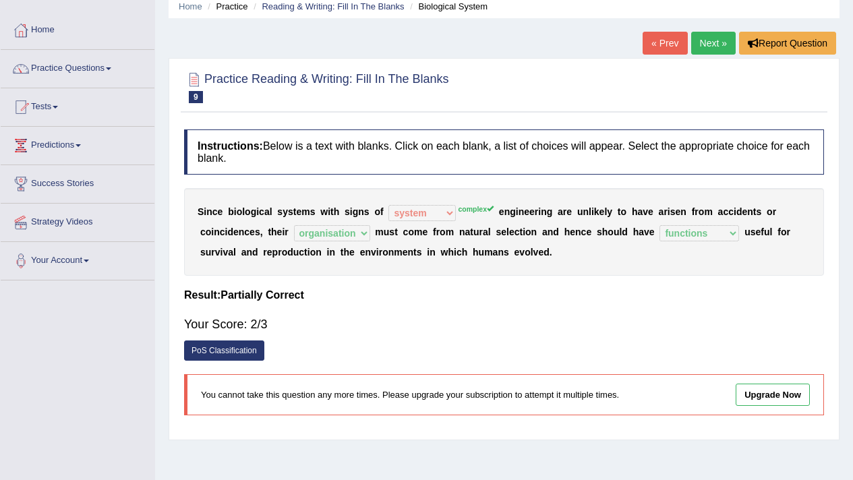
click at [698, 47] on link "Next »" at bounding box center [713, 43] width 44 height 23
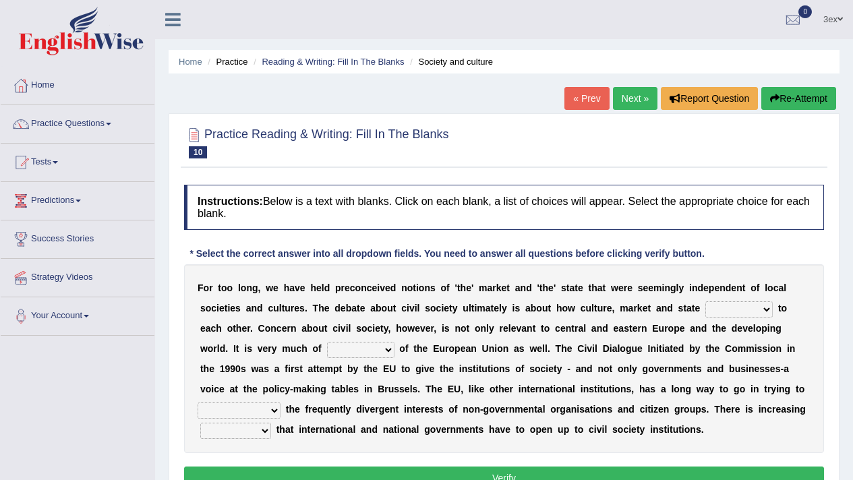
select select "interest"
click at [261, 415] on select "indulge express supreme accommodate" at bounding box center [239, 411] width 83 height 16
select select "accommodate"
click at [222, 439] on div "F o r t o o l o n g , w e h a v e h e l d p r e c o n c e i v e d n o t i o n s…" at bounding box center [504, 358] width 640 height 189
click at [233, 421] on div "F o r t o o l o n g , w e h a v e h e l d p r e c o n c e i v e d n o t i o n s…" at bounding box center [504, 358] width 640 height 189
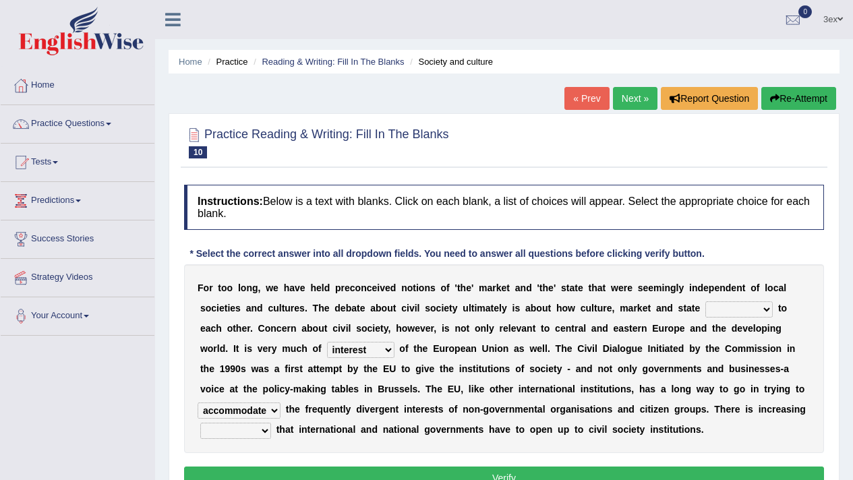
click at [235, 426] on select "tolerance expression recognition sample" at bounding box center [235, 431] width 71 height 16
select select "recognition"
click at [719, 317] on select "stay relate bring telling" at bounding box center [738, 309] width 67 height 16
select select "bring"
click at [677, 469] on button "Verify" at bounding box center [504, 478] width 640 height 23
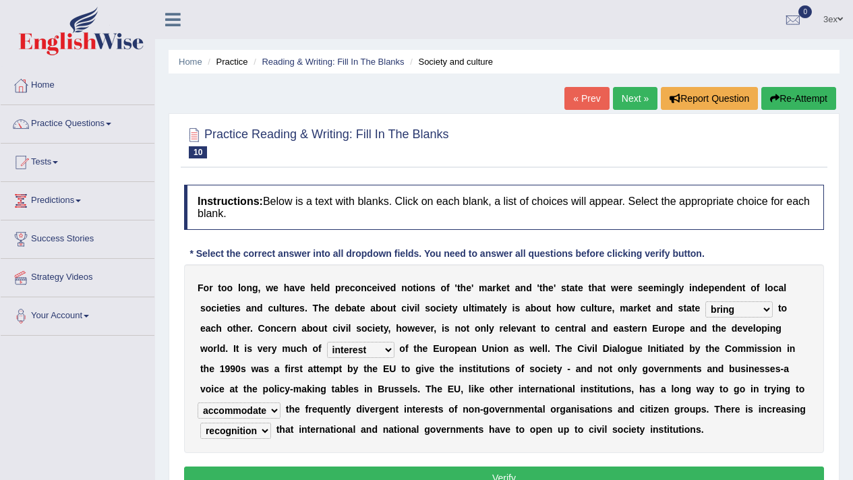
click at [677, 469] on div "Home Practice Reading & Writing: Fill In The Blanks Society and culture « Prev …" at bounding box center [504, 337] width 698 height 674
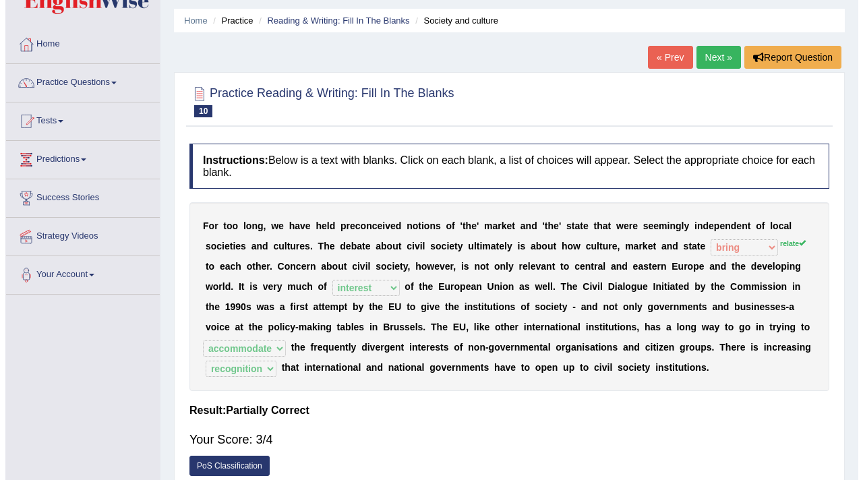
scroll to position [57, 0]
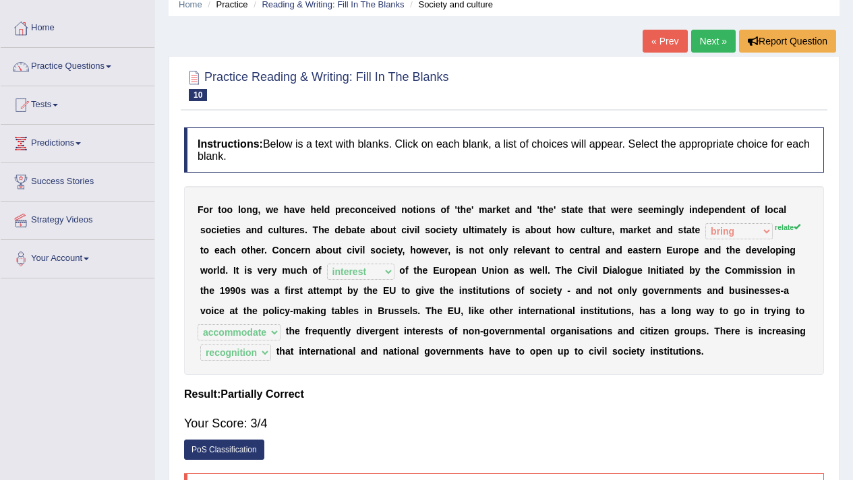
click at [254, 447] on link "PoS Classification" at bounding box center [224, 450] width 80 height 20
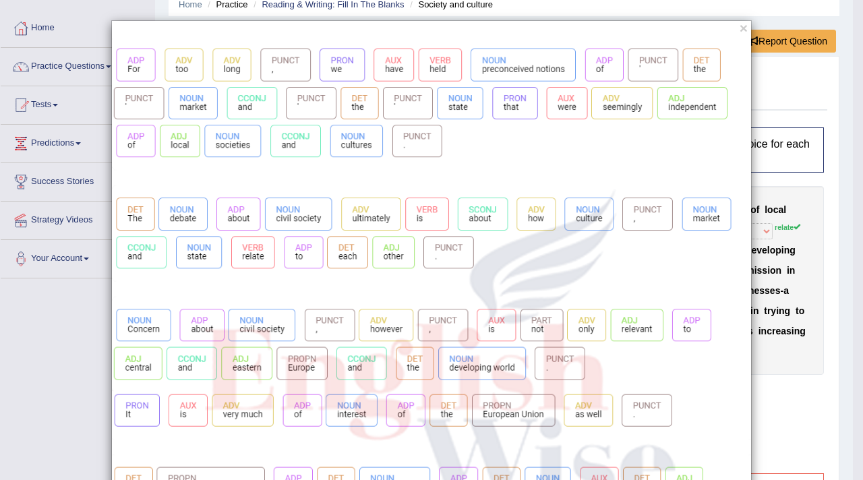
click at [446, 307] on img at bounding box center [431, 447] width 639 height 818
click at [802, 351] on div "×" at bounding box center [431, 438] width 863 height 837
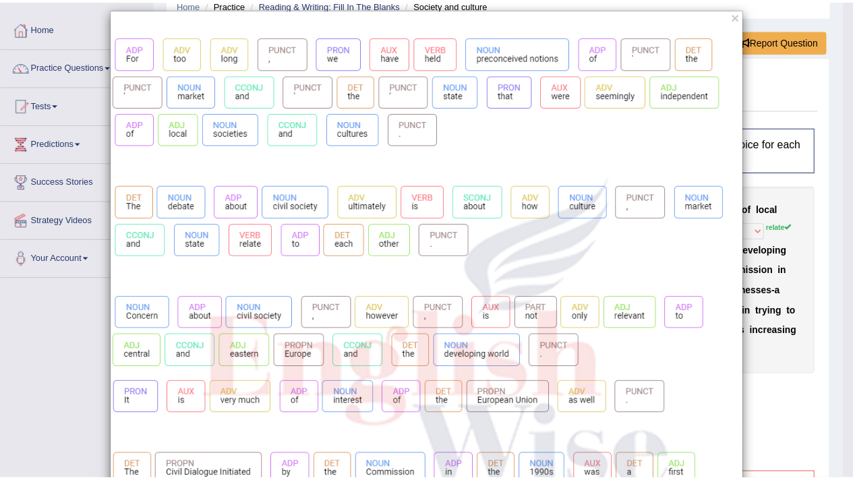
scroll to position [0, 0]
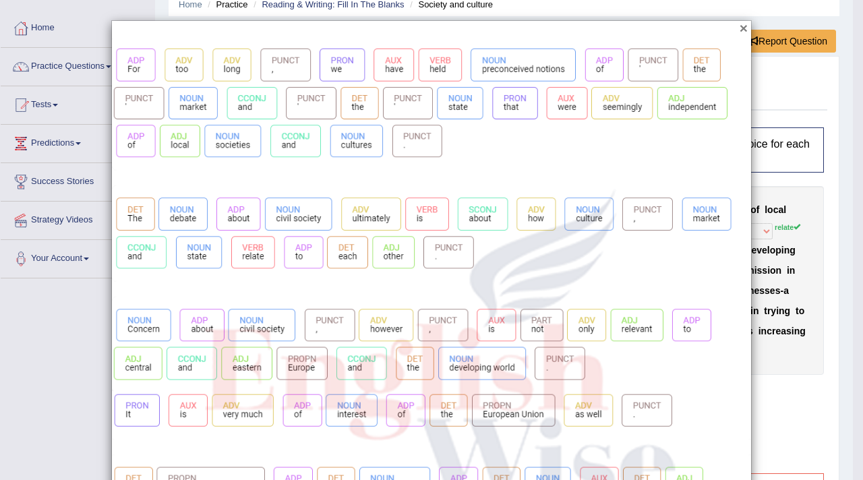
click at [740, 23] on button "×" at bounding box center [744, 28] width 8 height 14
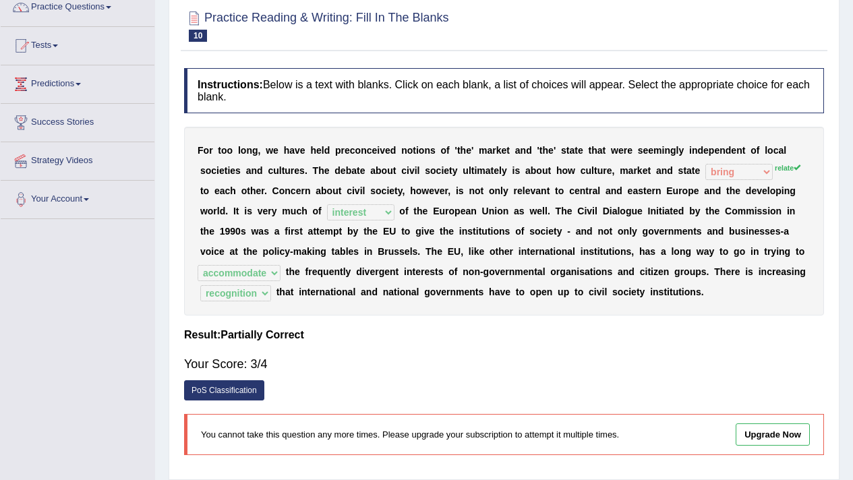
scroll to position [82, 0]
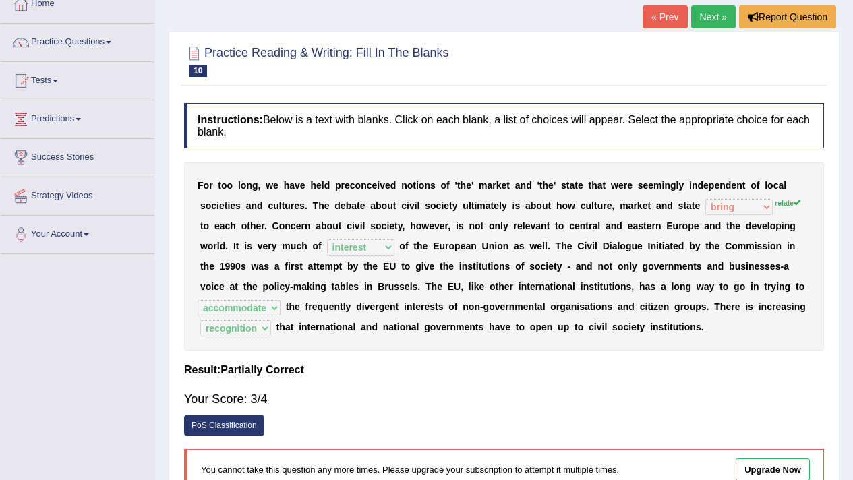
click at [703, 14] on link "Next »" at bounding box center [713, 16] width 44 height 23
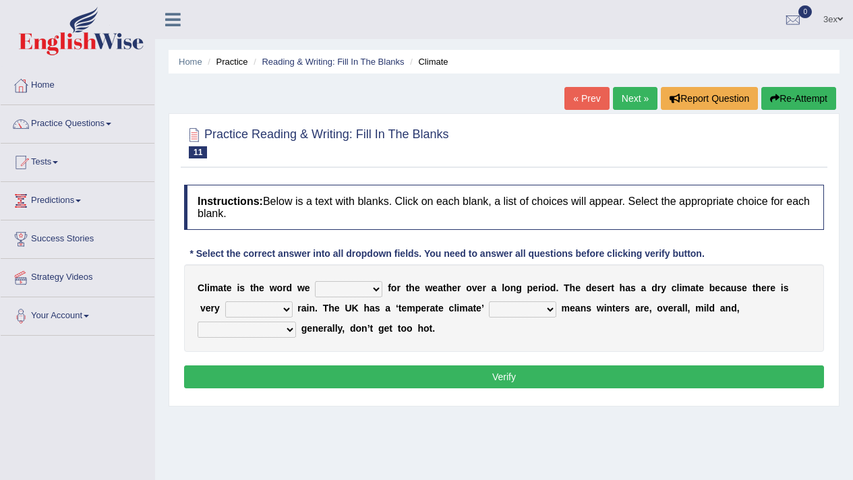
select select "give"
click at [493, 306] on select "when where which where" at bounding box center [522, 309] width 67 height 16
select select "which"
click at [276, 307] on select "much little least less" at bounding box center [258, 309] width 67 height 16
select select "little"
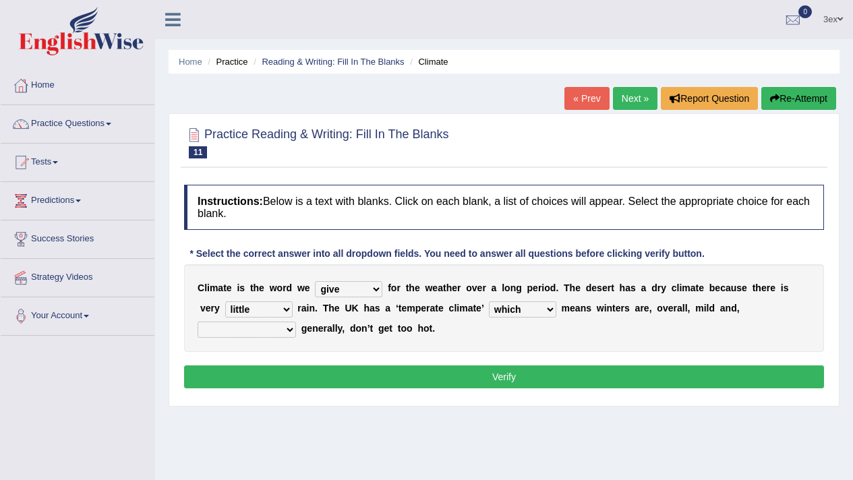
click at [255, 335] on select "weather winters summers warmer" at bounding box center [247, 330] width 98 height 16
select select "summers"
click at [266, 374] on button "Verify" at bounding box center [504, 376] width 640 height 23
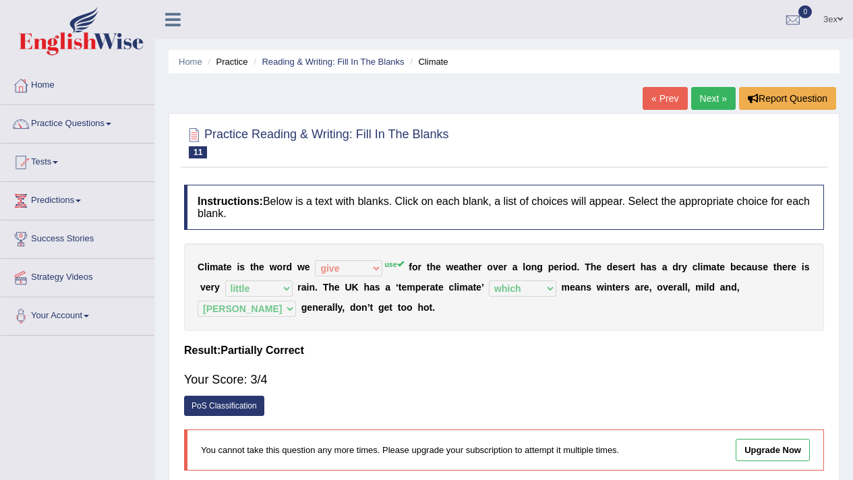
click at [297, 367] on div "Your Score: 3/4" at bounding box center [504, 379] width 640 height 32
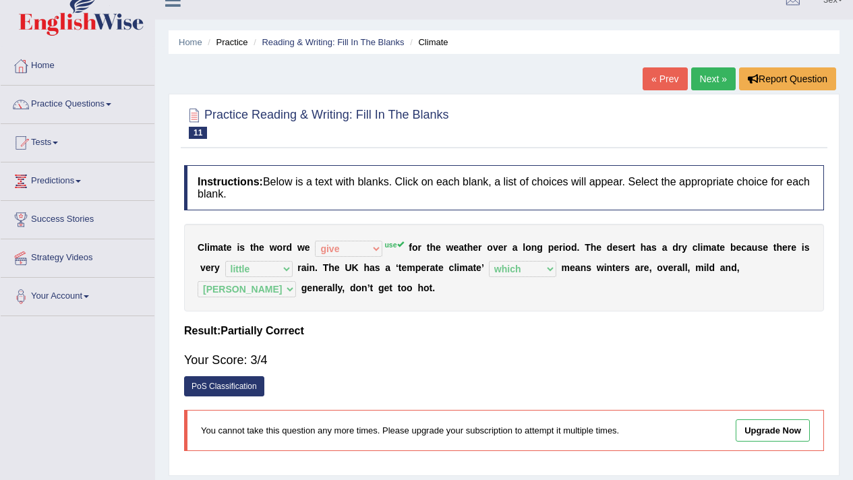
scroll to position [20, 0]
click at [492, 349] on div "Your Score: 3/4" at bounding box center [504, 359] width 640 height 32
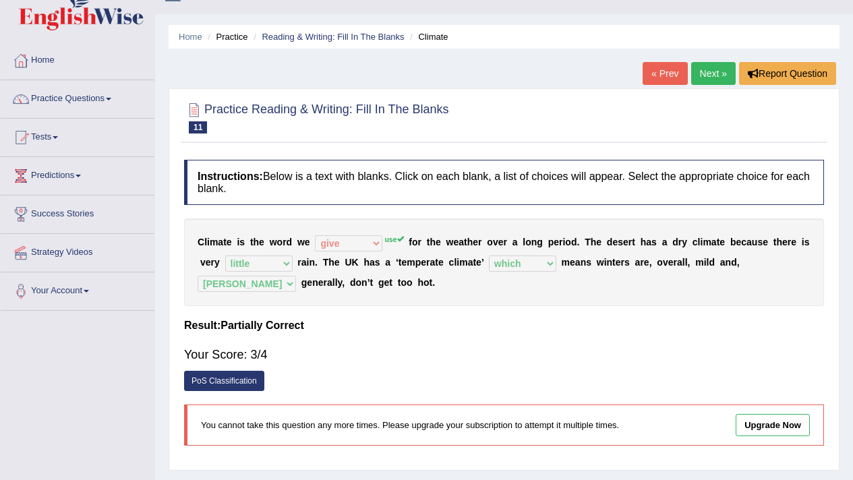
scroll to position [26, 0]
click at [698, 67] on link "Next »" at bounding box center [713, 72] width 44 height 23
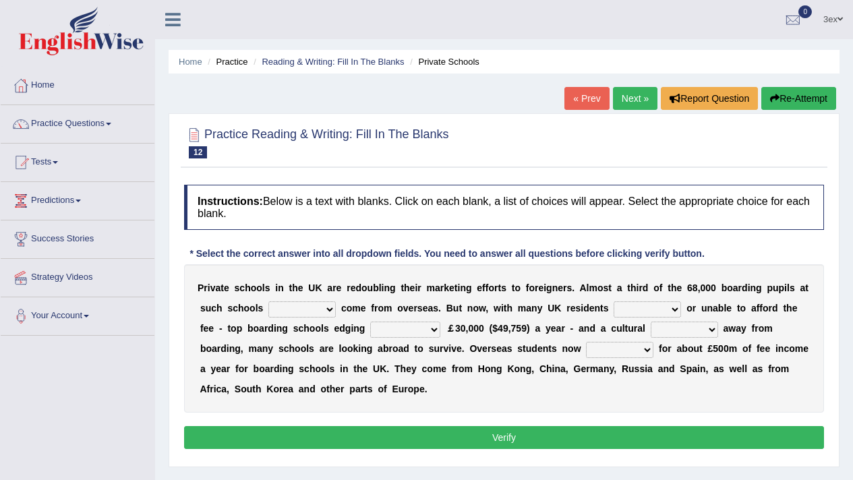
click at [404, 330] on select "rewards towards notification amounting" at bounding box center [405, 330] width 70 height 16
select select "notification"
click at [616, 304] on select "answering unwilling realising storing" at bounding box center [647, 309] width 67 height 16
select select "realising"
click at [661, 336] on select "go rattle shatter shift" at bounding box center [684, 330] width 67 height 16
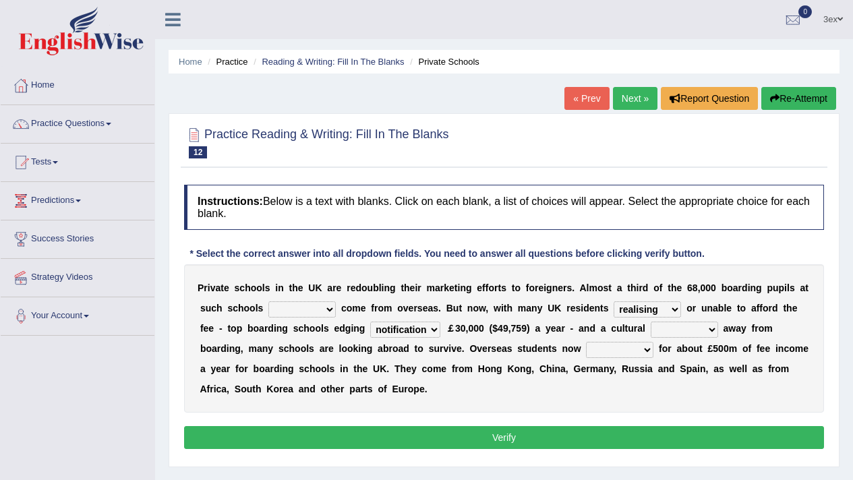
select select "rattle"
click at [304, 314] on select "all set already great news" at bounding box center [301, 309] width 67 height 16
select select "already"
click at [367, 433] on button "Verify" at bounding box center [504, 437] width 640 height 23
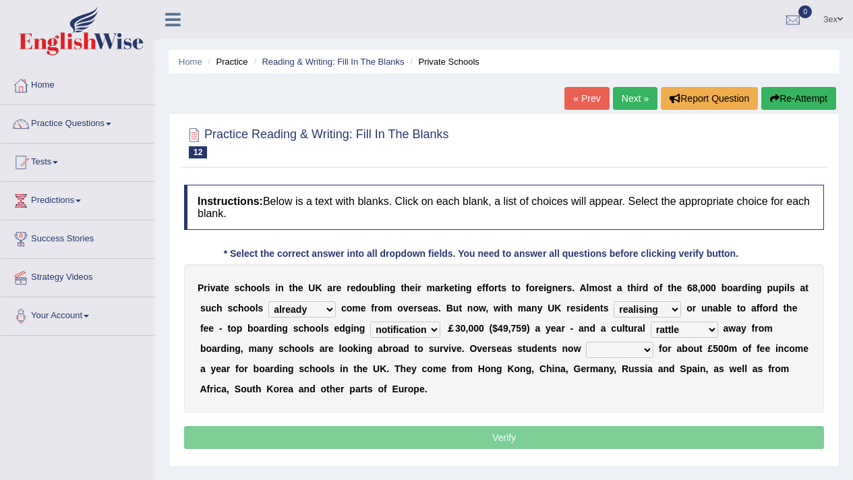
click at [367, 433] on p "Verify" at bounding box center [504, 437] width 640 height 23
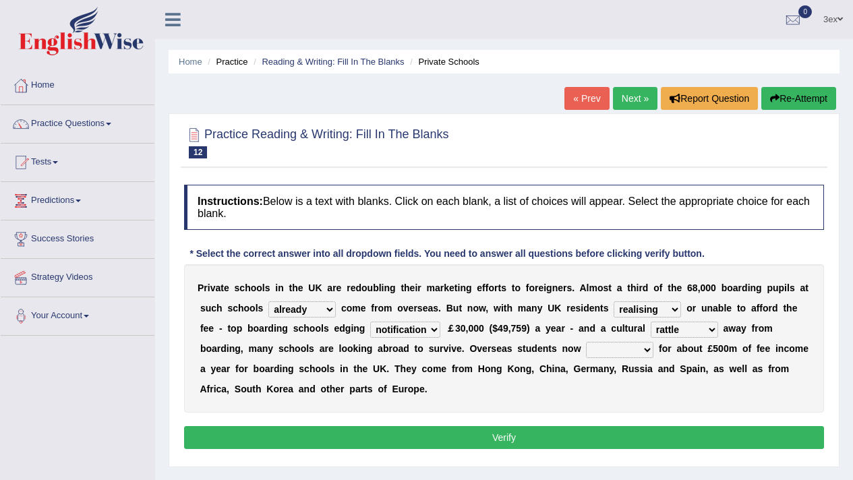
click at [634, 347] on select "hold think account say" at bounding box center [619, 350] width 67 height 16
select select "account"
click at [575, 431] on button "Verify" at bounding box center [504, 437] width 640 height 23
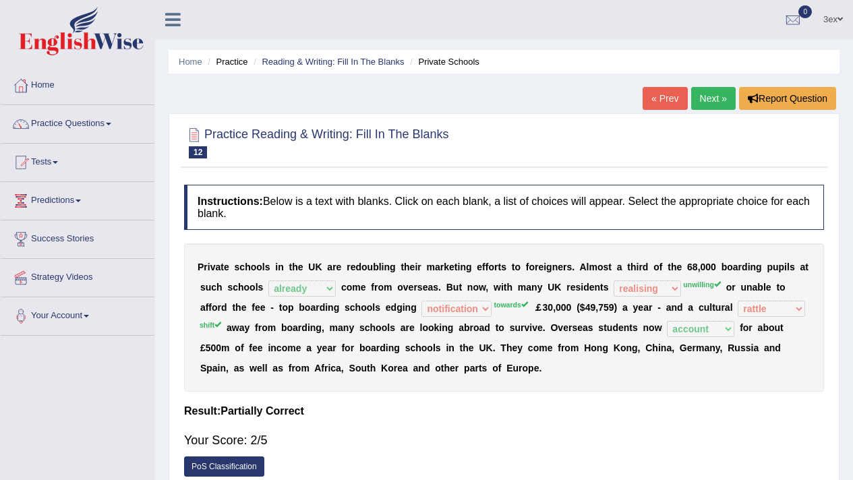
click at [712, 103] on link "Next »" at bounding box center [713, 98] width 44 height 23
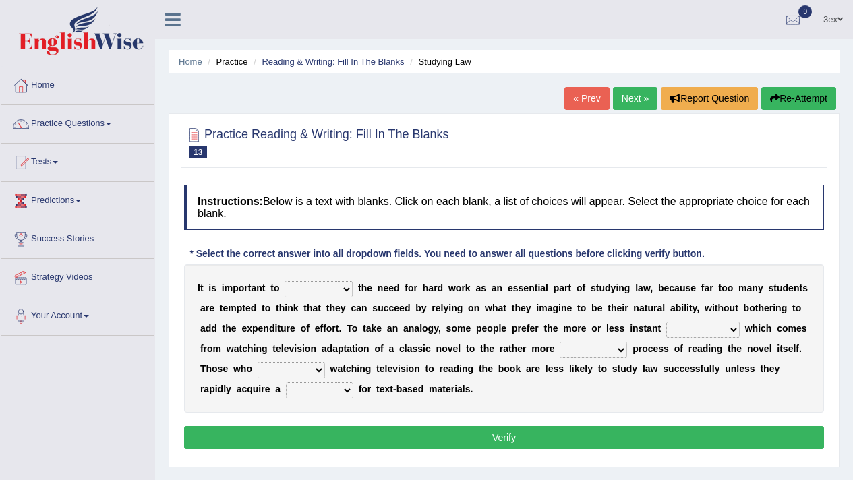
click at [743, 82] on div "Home Practice Reading & Writing: Fill In The Blanks Studying Law « Prev Next » …" at bounding box center [504, 337] width 698 height 674
click at [343, 278] on div "I t i s i m p o r t a n t t o emphasise criticise adjust replicate t h e n e e …" at bounding box center [504, 338] width 640 height 148
click at [339, 284] on select "emphasise criticise adjust replicate" at bounding box center [319, 289] width 68 height 16
select select "replicate"
click at [681, 330] on select "satisfaction reaction gratification adjusted" at bounding box center [702, 330] width 73 height 16
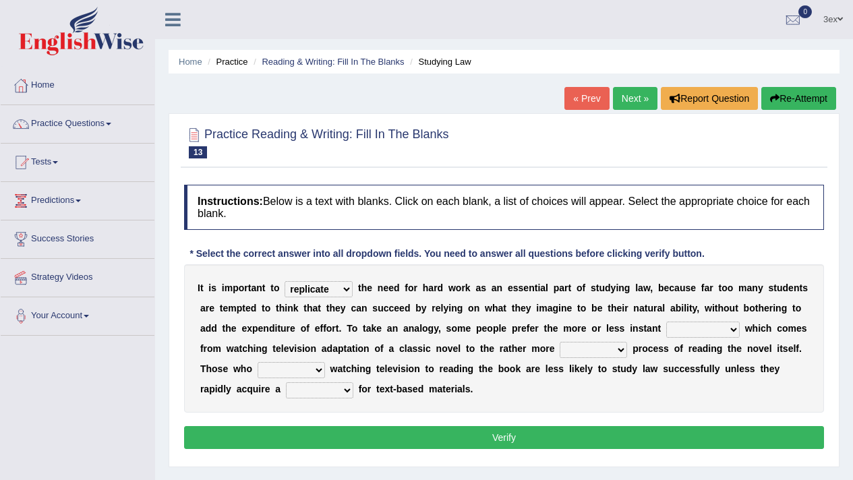
select select "gratification"
click at [591, 353] on select "fulfilling laborious acquire broken" at bounding box center [593, 350] width 67 height 16
select select "fulfilling"
click at [305, 374] on select "refer prefer stuff knot" at bounding box center [291, 370] width 67 height 16
select select "prefer"
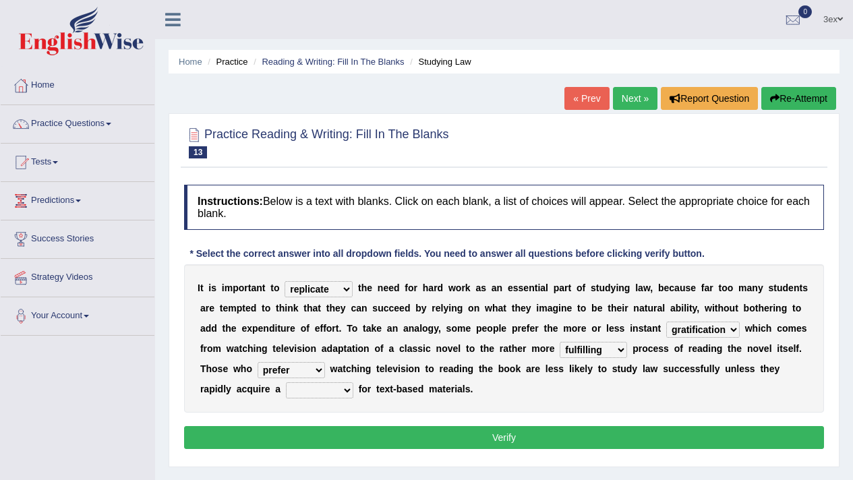
click at [311, 386] on select "judgement waste taste set" at bounding box center [319, 390] width 67 height 16
select select "judgement"
click at [374, 442] on button "Verify" at bounding box center [504, 437] width 640 height 23
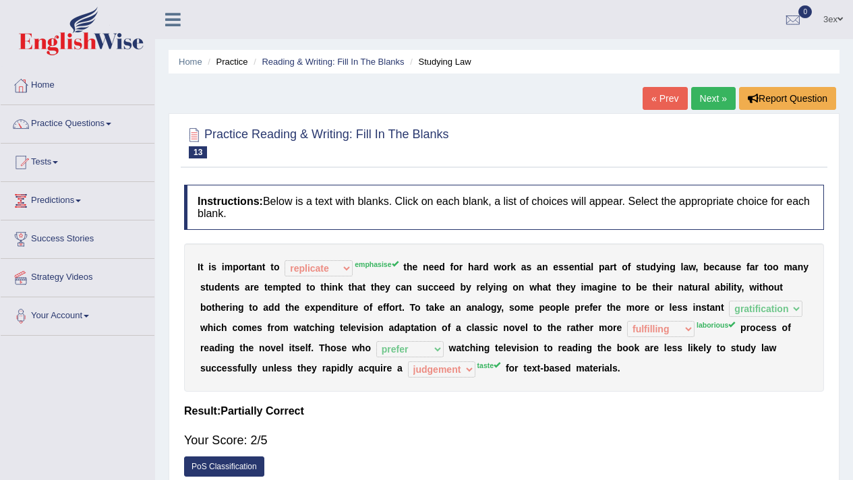
click at [715, 88] on link "Next »" at bounding box center [713, 98] width 44 height 23
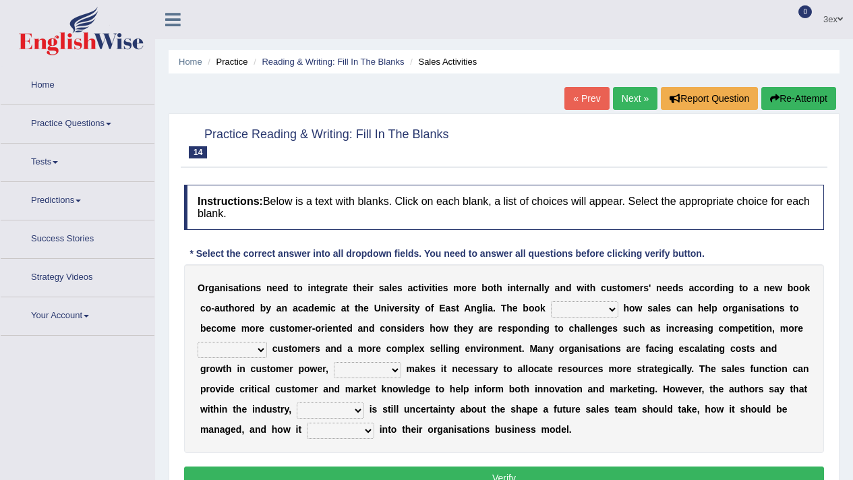
click at [583, 296] on div "O r g a n i s a t i o n s n e e d t o i n t e g r a t e t h e i r s a l e s a c…" at bounding box center [504, 358] width 640 height 189
click at [583, 302] on select "expresses addresses injects inspires" at bounding box center [584, 309] width 67 height 16
select select "expresses"
click at [347, 369] on select "when where which what" at bounding box center [367, 370] width 67 height 16
select select "which"
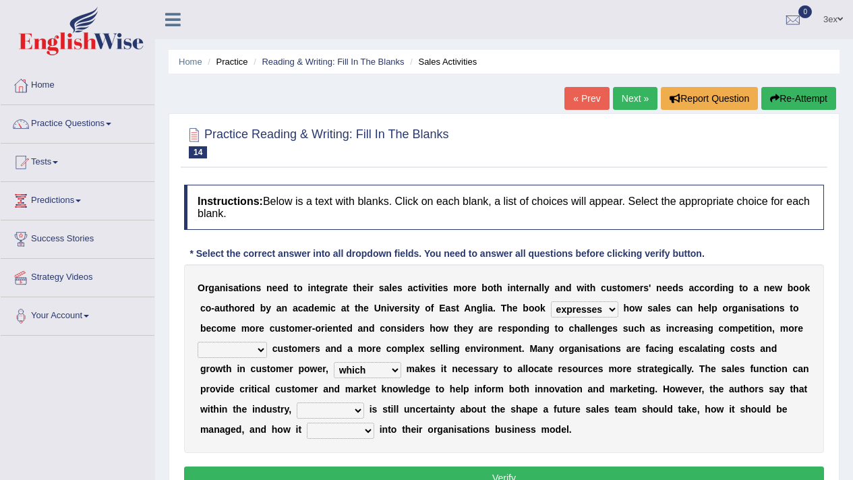
click at [237, 344] on select "greater valued increased demanding" at bounding box center [232, 350] width 69 height 16
select select "demanding"
click at [316, 410] on select "there their this that" at bounding box center [330, 411] width 67 height 16
select select "there"
click at [326, 429] on select "forges fills fits forgets" at bounding box center [340, 431] width 67 height 16
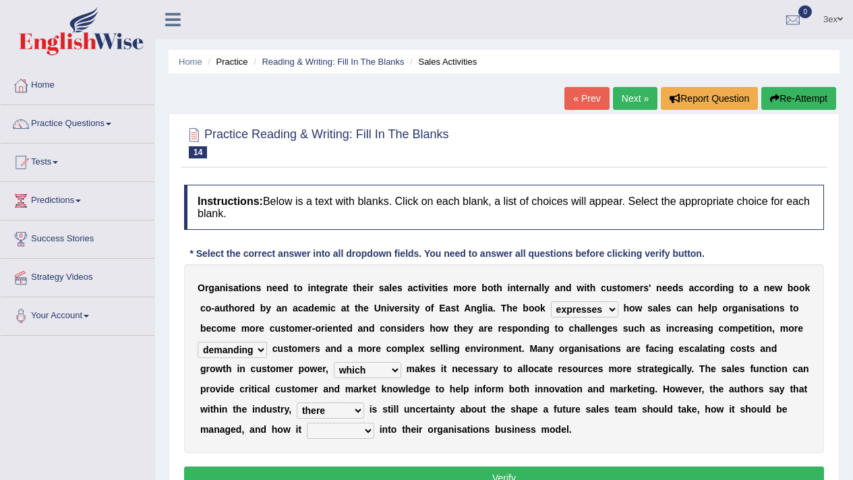
select select "fills"
click at [353, 467] on p "Verify" at bounding box center [504, 478] width 640 height 23
click at [355, 470] on button "Verify" at bounding box center [504, 478] width 640 height 23
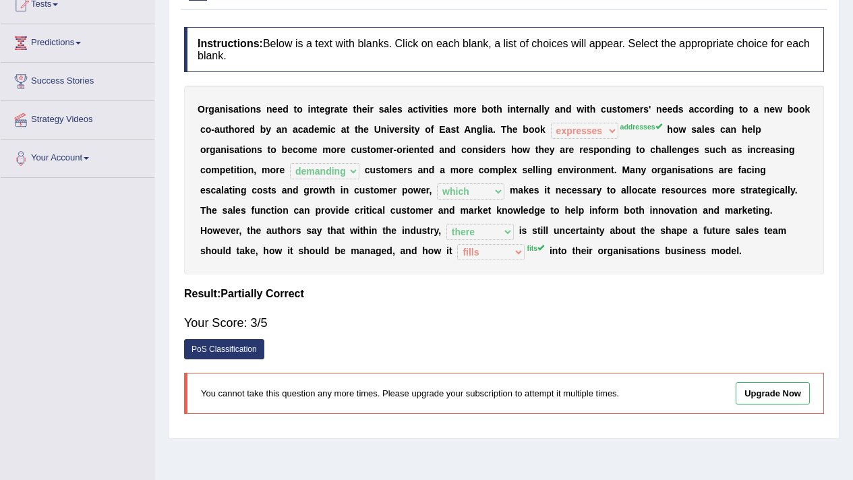
scroll to position [13, 0]
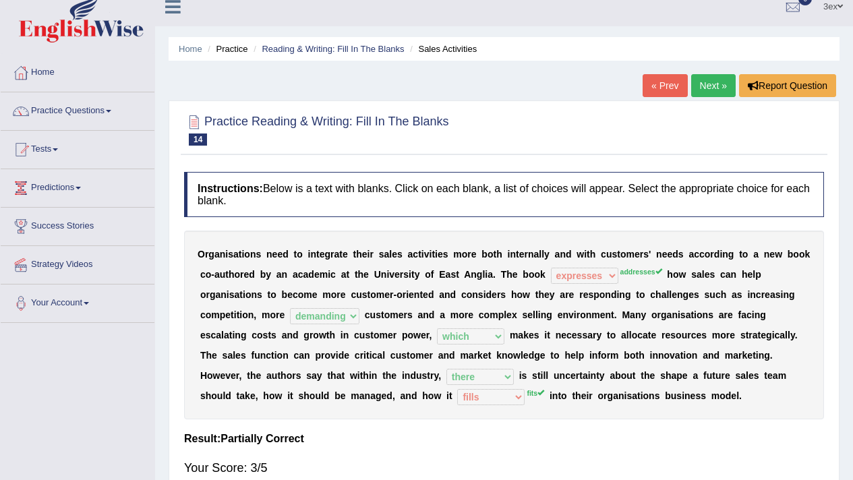
click at [713, 90] on link "Next »" at bounding box center [713, 85] width 44 height 23
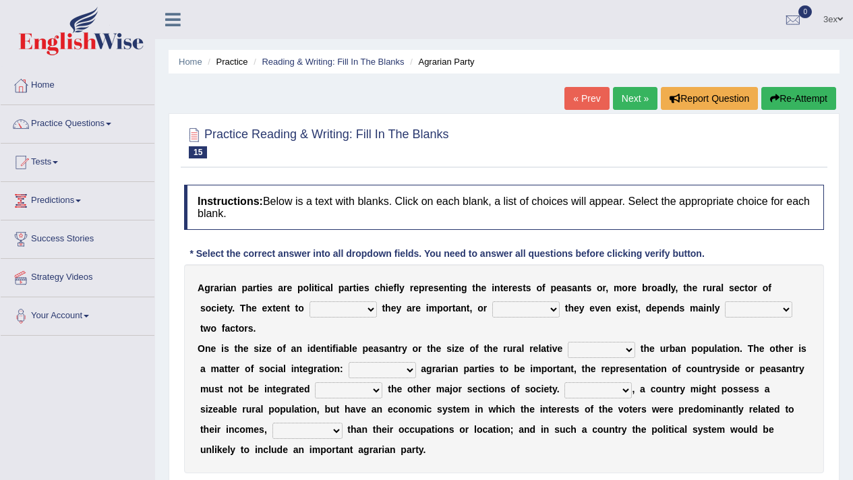
click at [309, 312] on select "where which when were" at bounding box center [342, 309] width 67 height 16
select select "which"
click at [492, 315] on select "other neither either whether" at bounding box center [525, 309] width 67 height 16
select select "neither"
click at [729, 308] on select "in on is the" at bounding box center [758, 309] width 67 height 16
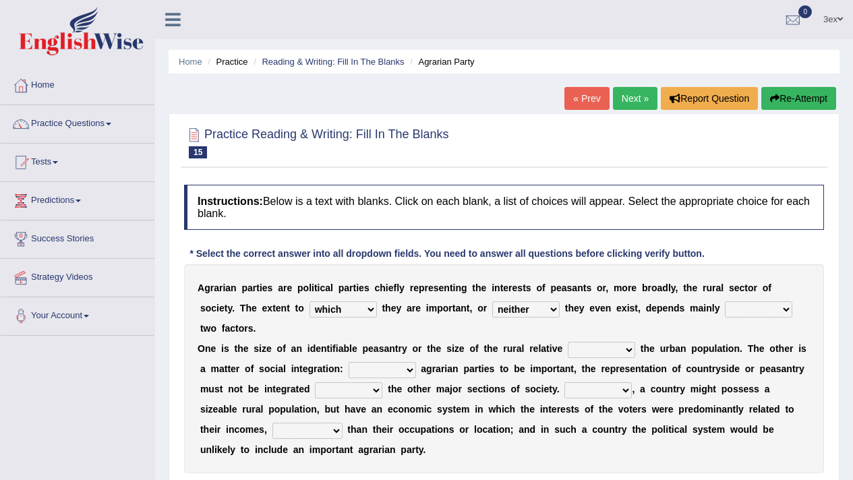
select select "on"
click at [601, 351] on select "is to the was" at bounding box center [601, 350] width 67 height 16
select select "was"
click at [615, 388] on select "Then There Thus Their" at bounding box center [597, 390] width 67 height 16
click at [368, 365] on select "From For First Fair" at bounding box center [382, 370] width 67 height 16
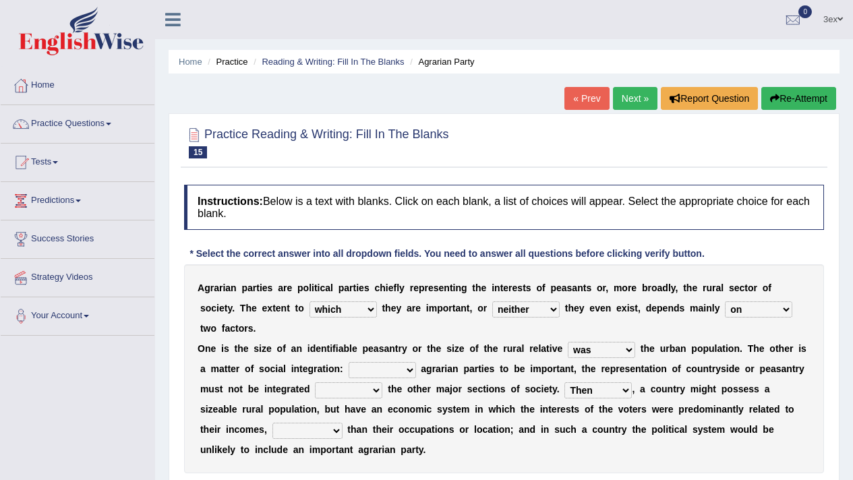
click at [627, 394] on select "Then There Thus Their" at bounding box center [597, 390] width 67 height 16
select select "There"
click at [363, 374] on select "From For First Fair" at bounding box center [382, 370] width 67 height 16
select select "First"
click at [347, 390] on select "will when were with" at bounding box center [348, 390] width 67 height 16
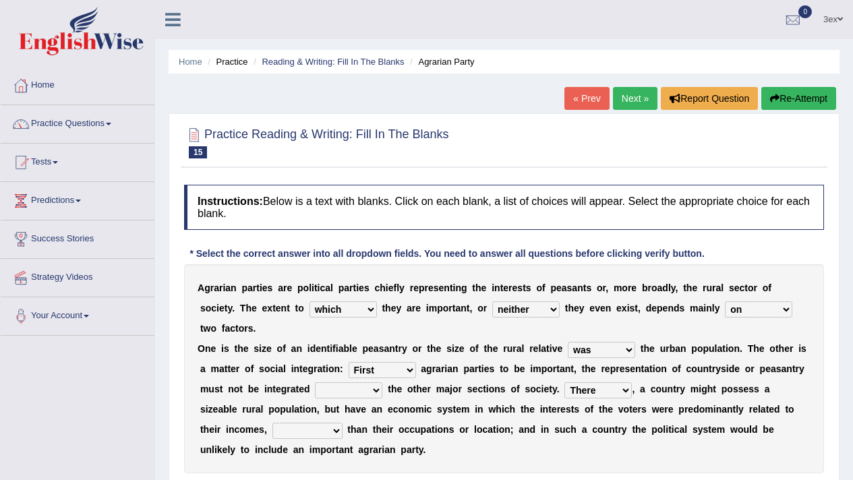
select select "with"
click at [317, 431] on select "whether rather greater many other" at bounding box center [307, 431] width 70 height 16
select select "greater"
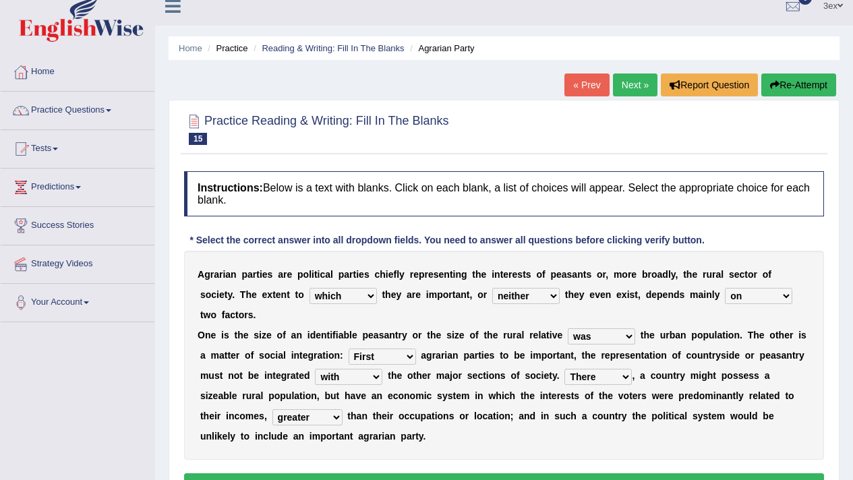
scroll to position [68, 0]
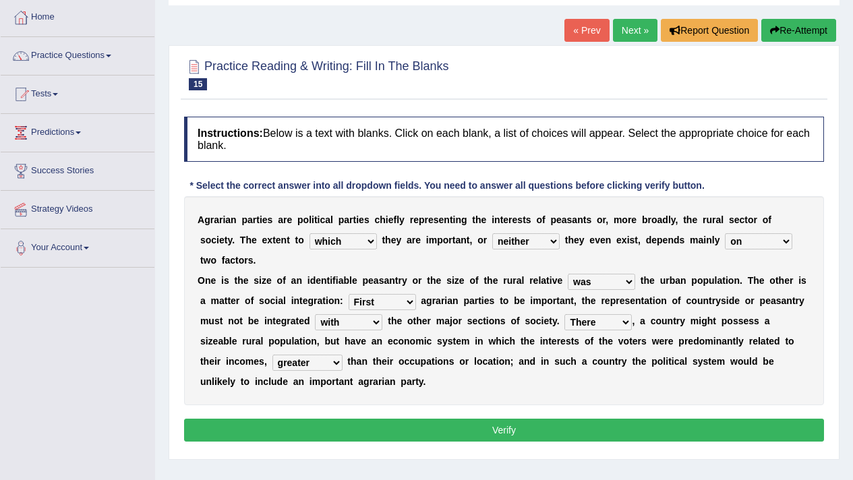
click at [435, 440] on button "Verify" at bounding box center [504, 430] width 640 height 23
click at [435, 440] on div "Home Practice Reading & Writing: Fill In The Blanks Agrarian Party « Prev Next …" at bounding box center [504, 269] width 698 height 674
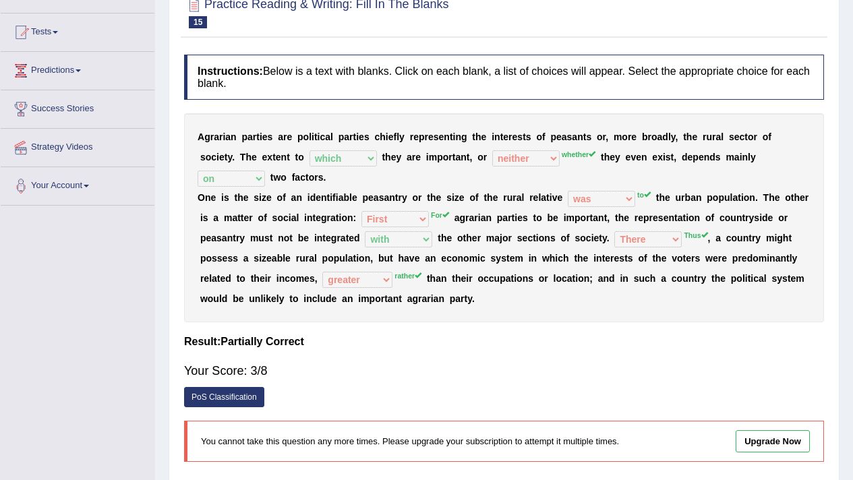
scroll to position [0, 0]
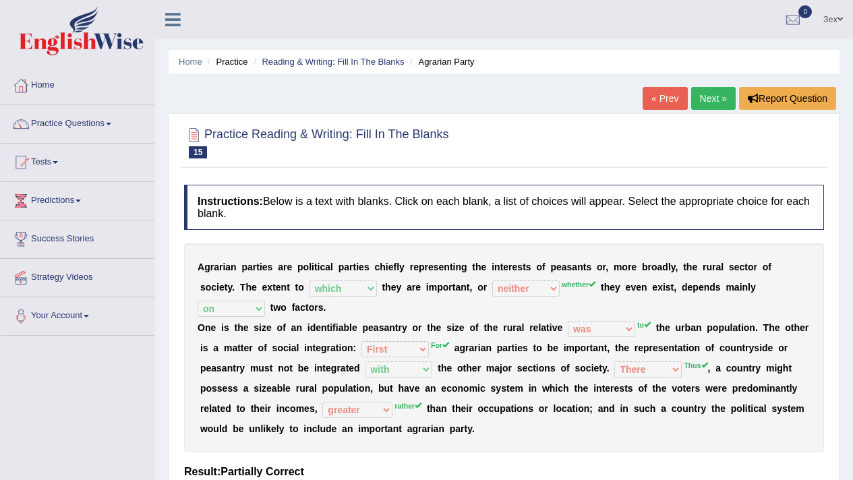
click at [722, 105] on link "Next »" at bounding box center [713, 98] width 44 height 23
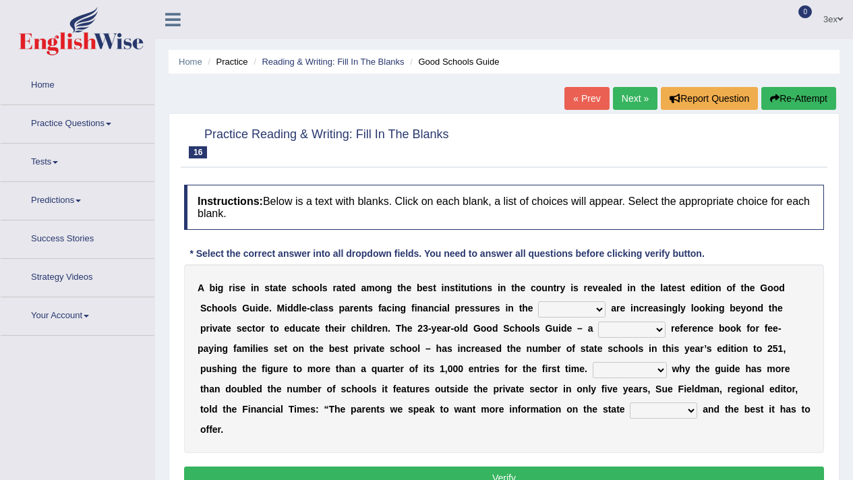
click at [557, 307] on select "downturn inturn external subjective" at bounding box center [571, 309] width 67 height 16
select select "external"
click at [599, 332] on select "nicee kind allure popular" at bounding box center [631, 330] width 67 height 16
select select "popular"
click at [609, 367] on select "Entertaining Exploring Explaining Exorting" at bounding box center [630, 370] width 74 height 16
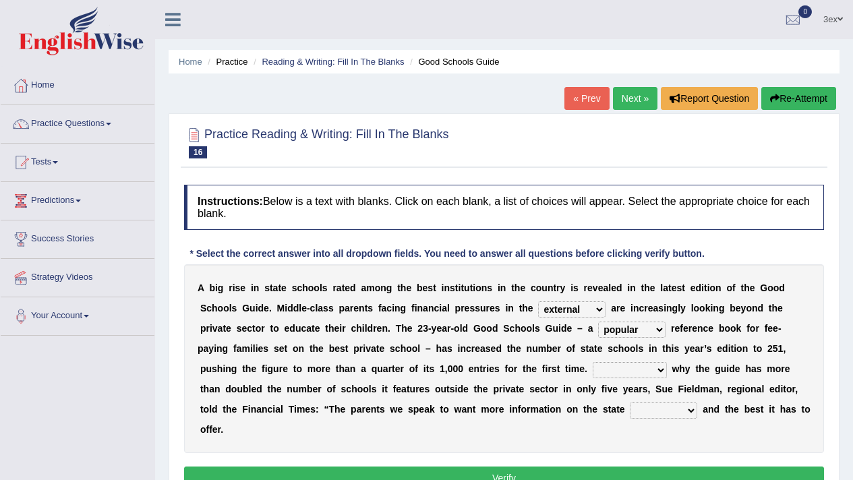
select select "Entertaining"
click at [645, 409] on select "factor sector vector collector" at bounding box center [663, 411] width 67 height 16
select select "collector"
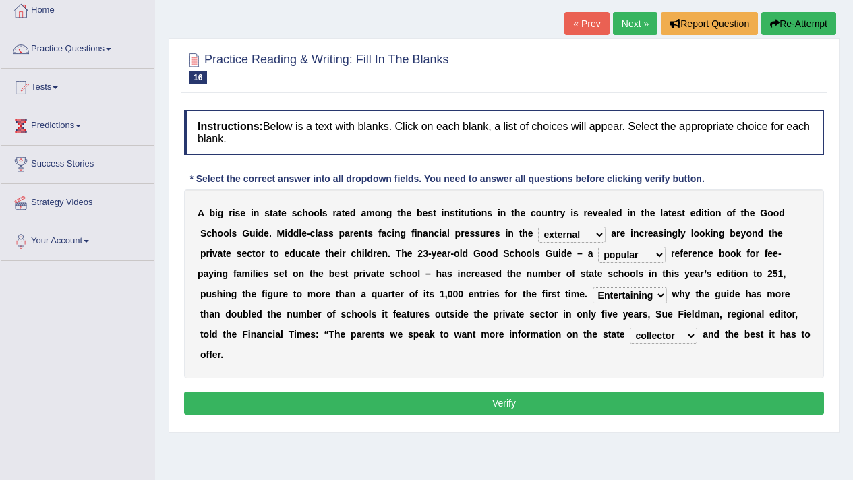
scroll to position [76, 0]
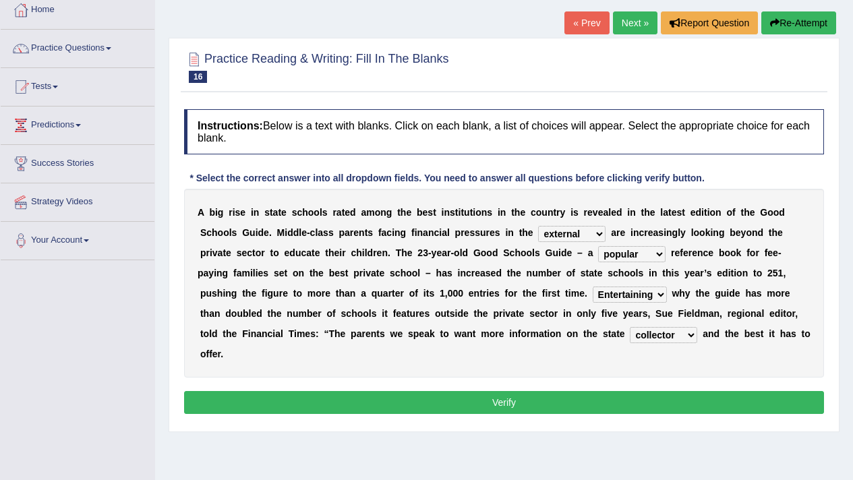
click at [524, 399] on button "Verify" at bounding box center [504, 402] width 640 height 23
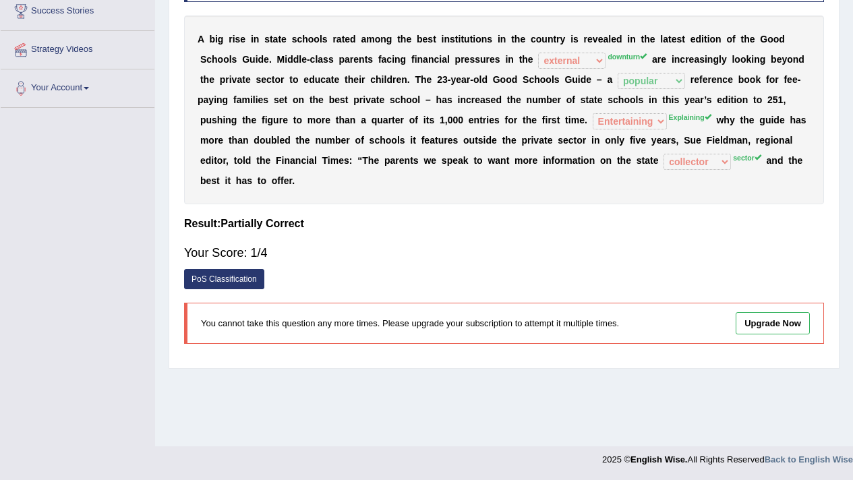
scroll to position [0, 0]
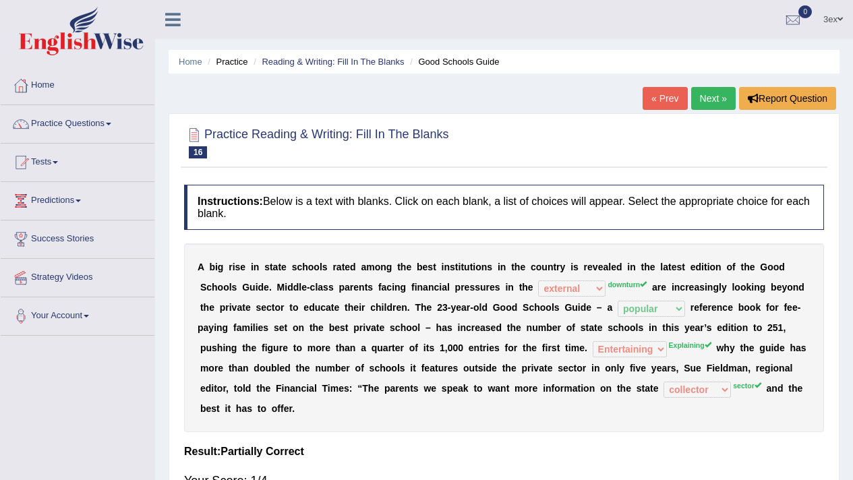
click at [717, 92] on link "Next »" at bounding box center [713, 98] width 44 height 23
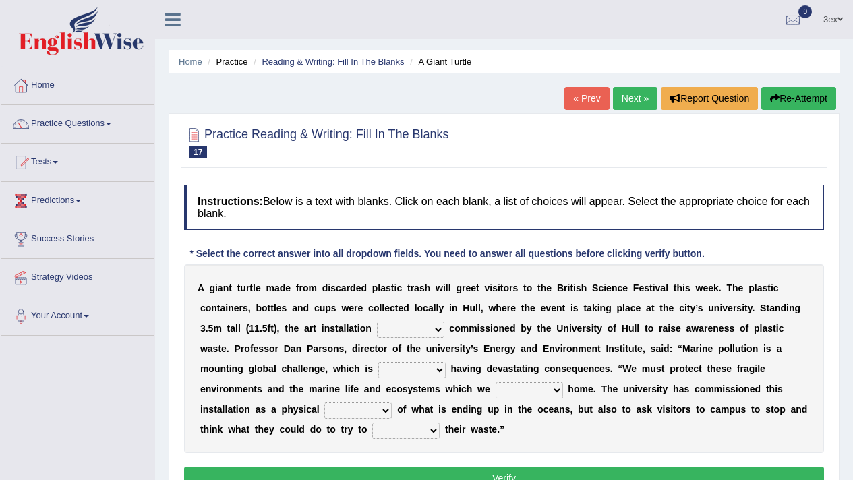
select select "when"
click at [419, 363] on select "ready already steady eveready" at bounding box center [411, 370] width 67 height 16
select select "eveready"
click at [360, 410] on select "slider reminder divider grinder" at bounding box center [357, 411] width 67 height 16
select select "divider"
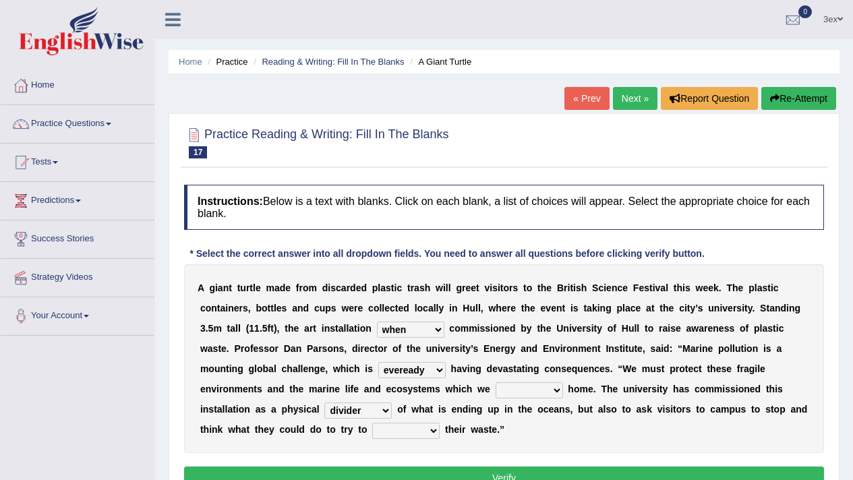
click at [401, 434] on select "allure suit route reduce" at bounding box center [405, 431] width 67 height 16
select select "reduce"
click at [510, 386] on select "get stay pay call" at bounding box center [529, 390] width 67 height 16
select select "pay"
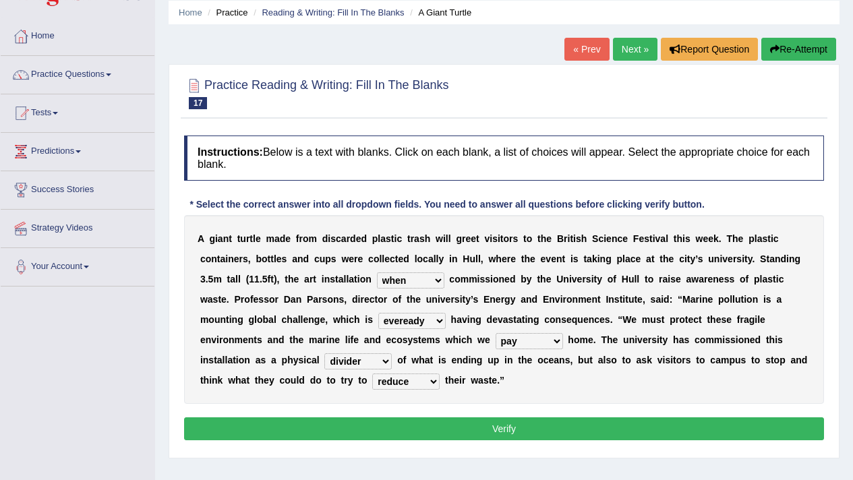
scroll to position [96, 0]
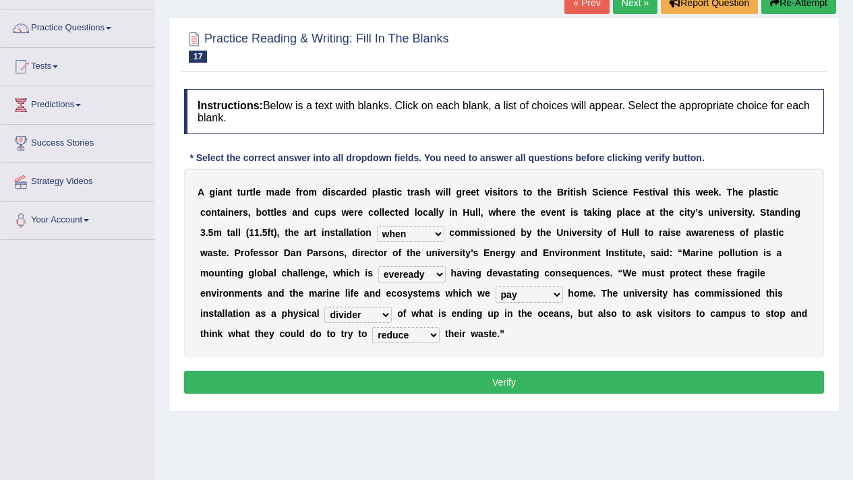
click at [299, 379] on button "Verify" at bounding box center [504, 382] width 640 height 23
click at [299, 379] on div "Home Practice Reading & Writing: Fill In The Blanks A Giant Turtle « Prev Next …" at bounding box center [504, 241] width 698 height 674
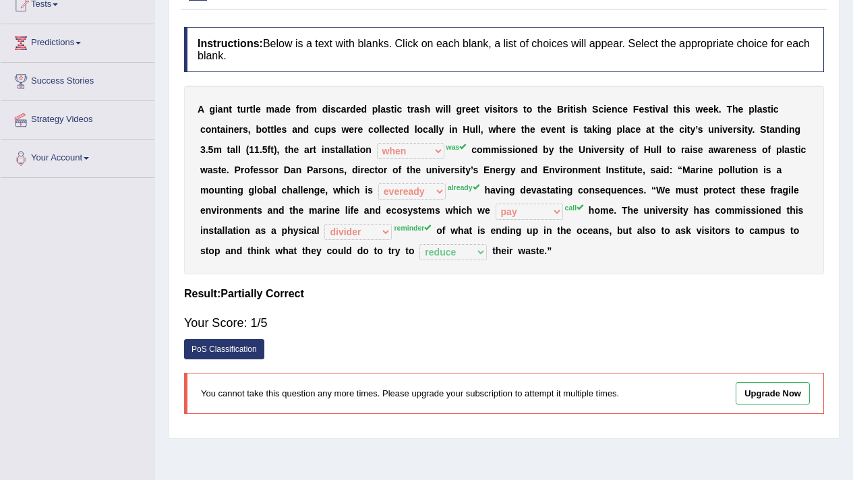
scroll to position [0, 0]
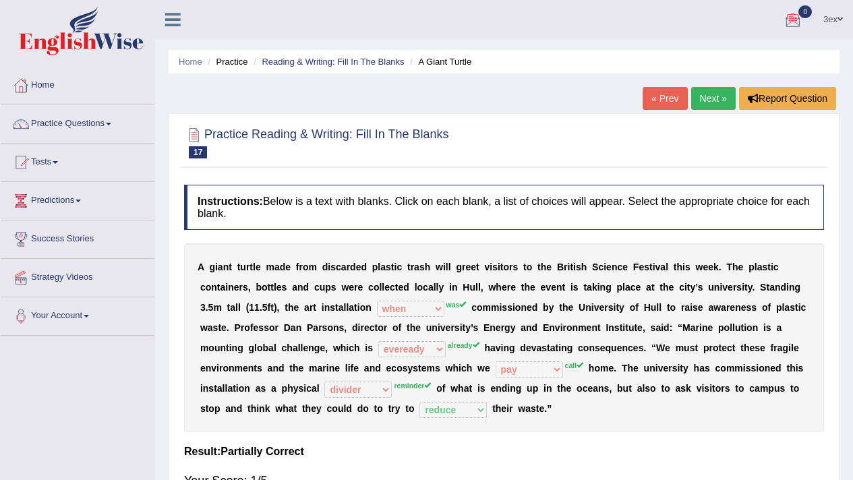
click at [698, 86] on div "Home Practice Reading & Writing: Fill In The Blanks A Giant Turtle « Prev Next …" at bounding box center [504, 337] width 698 height 674
click at [700, 93] on link "Next »" at bounding box center [713, 98] width 44 height 23
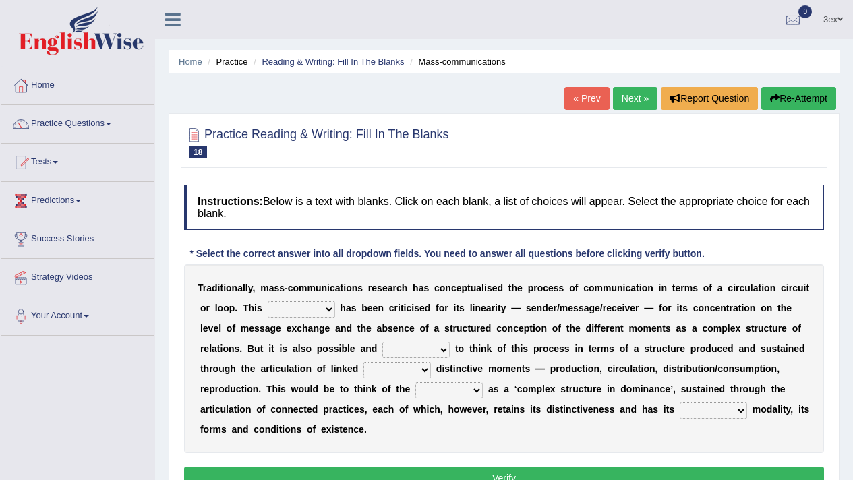
select select "creature"
click at [399, 351] on select "careful useful helpful hopeful" at bounding box center [415, 350] width 67 height 16
click at [416, 346] on select "careful useful helpful hopeful" at bounding box center [415, 350] width 67 height 16
select select "hopeful"
click at [395, 374] on select "and but here more" at bounding box center [396, 370] width 67 height 16
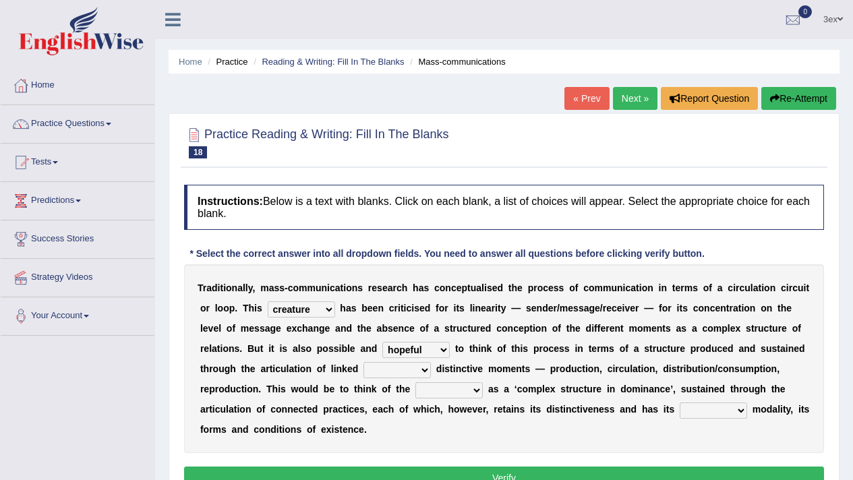
select select "more"
click at [440, 394] on select "process reccess access stress" at bounding box center [448, 390] width 67 height 16
select select "process"
click at [721, 415] on select "real calm specific adheric" at bounding box center [713, 411] width 67 height 16
select select "specific"
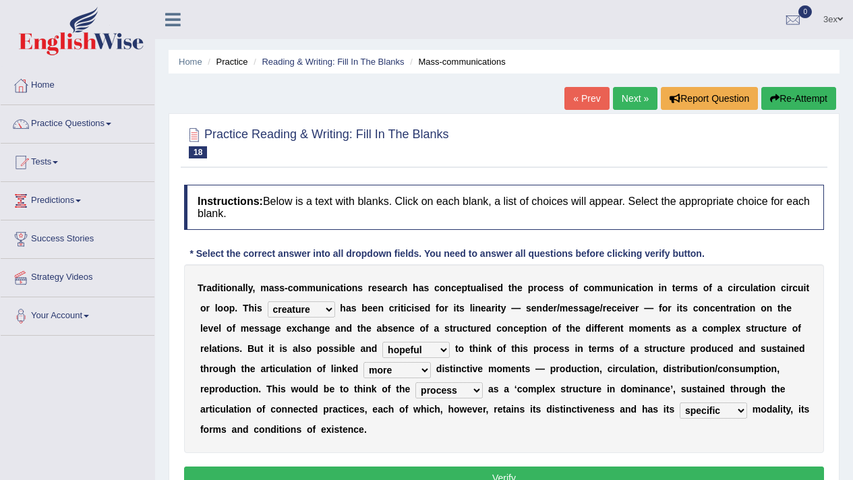
click at [700, 479] on button "Verify" at bounding box center [504, 478] width 640 height 23
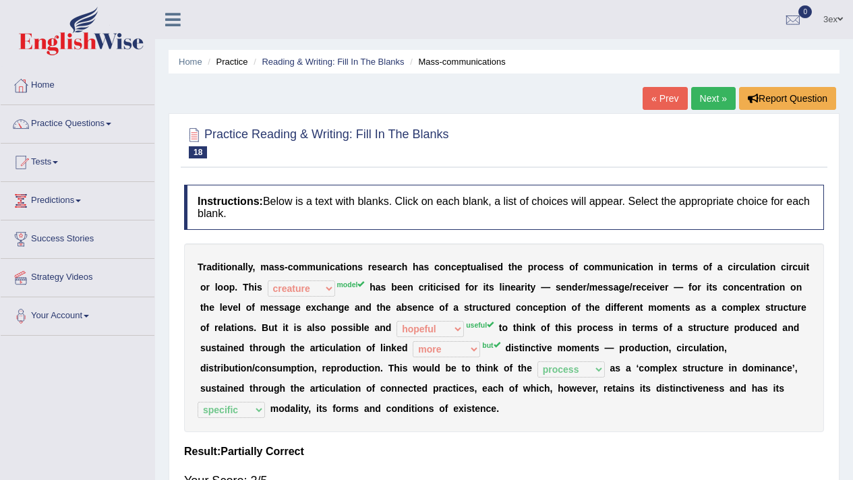
click at [700, 99] on link "Next »" at bounding box center [713, 98] width 44 height 23
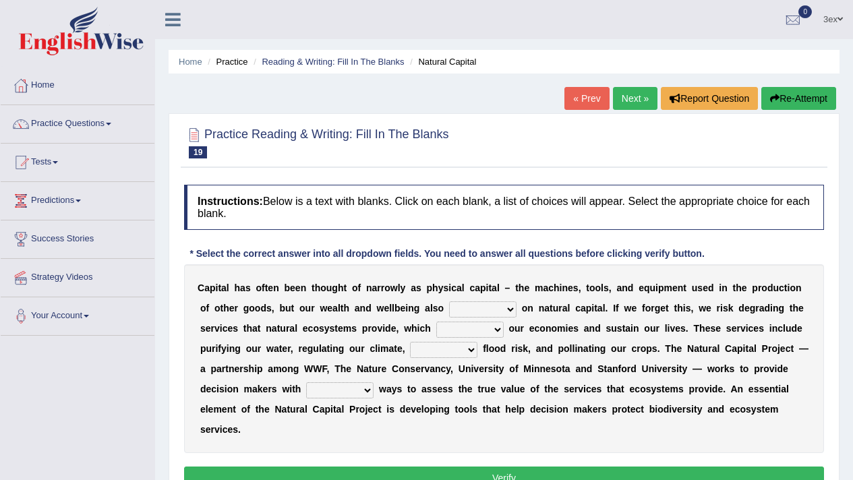
select select "reply"
click at [475, 332] on select "import report support export" at bounding box center [469, 330] width 67 height 16
select select "support"
click at [454, 351] on select "bringing lacking staggering reducing" at bounding box center [443, 350] width 67 height 16
select select "reducing"
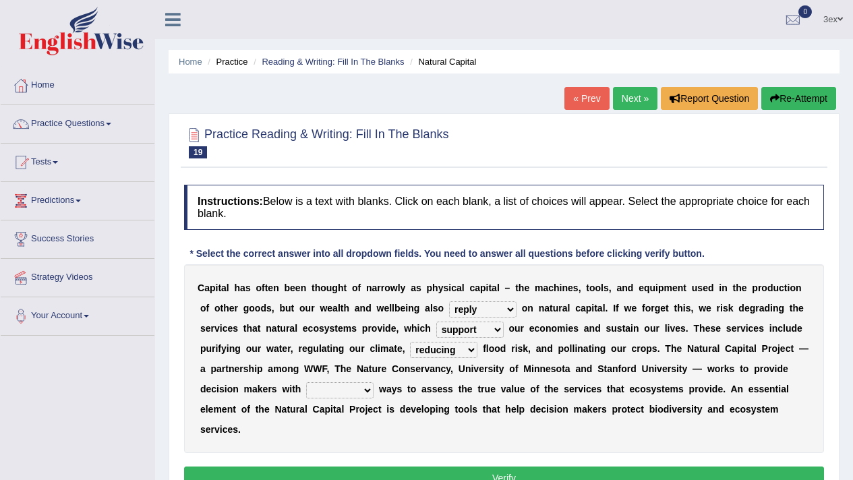
click at [323, 392] on select "liable powerful strong reliable" at bounding box center [339, 390] width 67 height 16
select select "powerful"
click at [359, 479] on button "Verify" at bounding box center [504, 478] width 640 height 23
click at [359, 479] on div "Home Practice Reading & Writing: Fill In The Blanks Natural Capital « Prev Next…" at bounding box center [504, 337] width 698 height 674
